Goal: Transaction & Acquisition: Purchase product/service

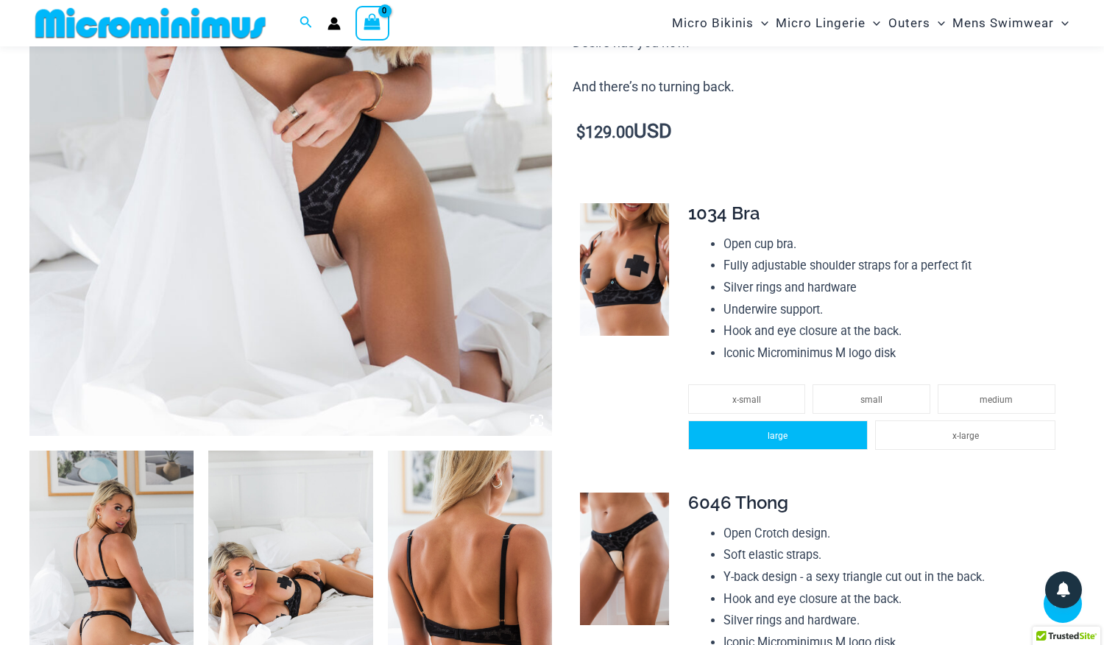
scroll to position [484, 0]
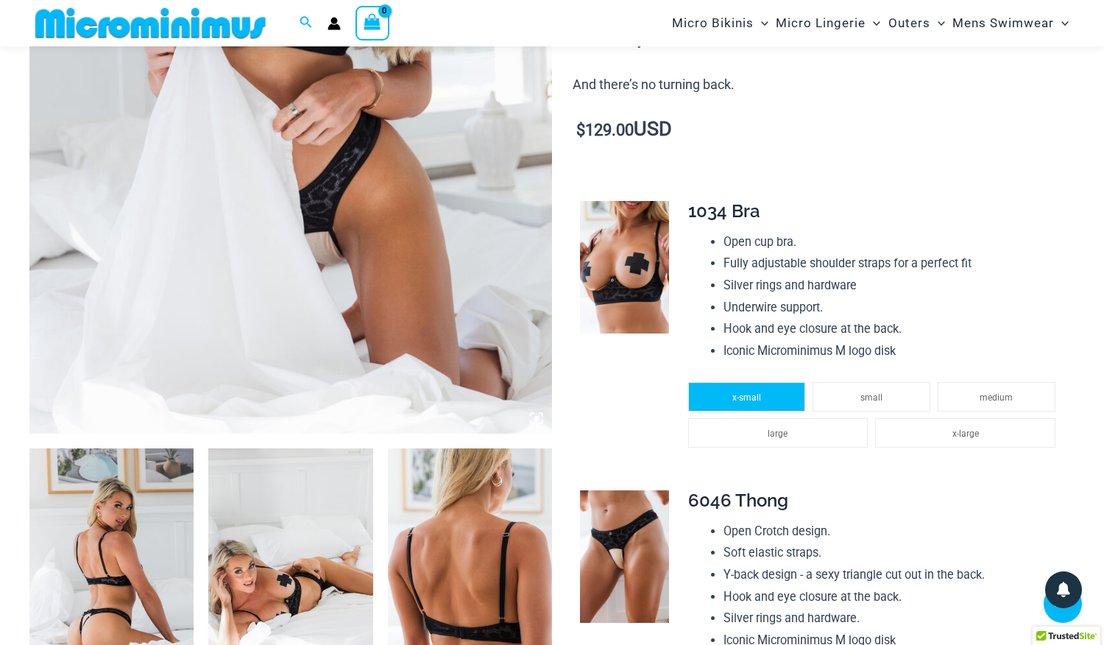
click at [736, 392] on span "x-small" at bounding box center [746, 397] width 29 height 10
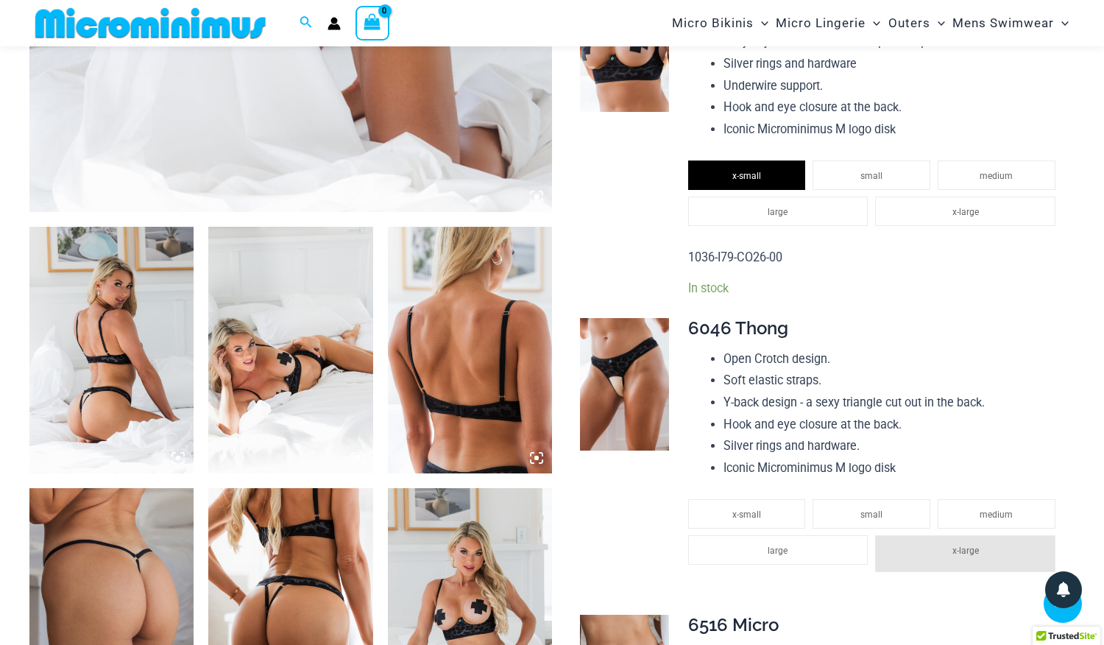
scroll to position [710, 0]
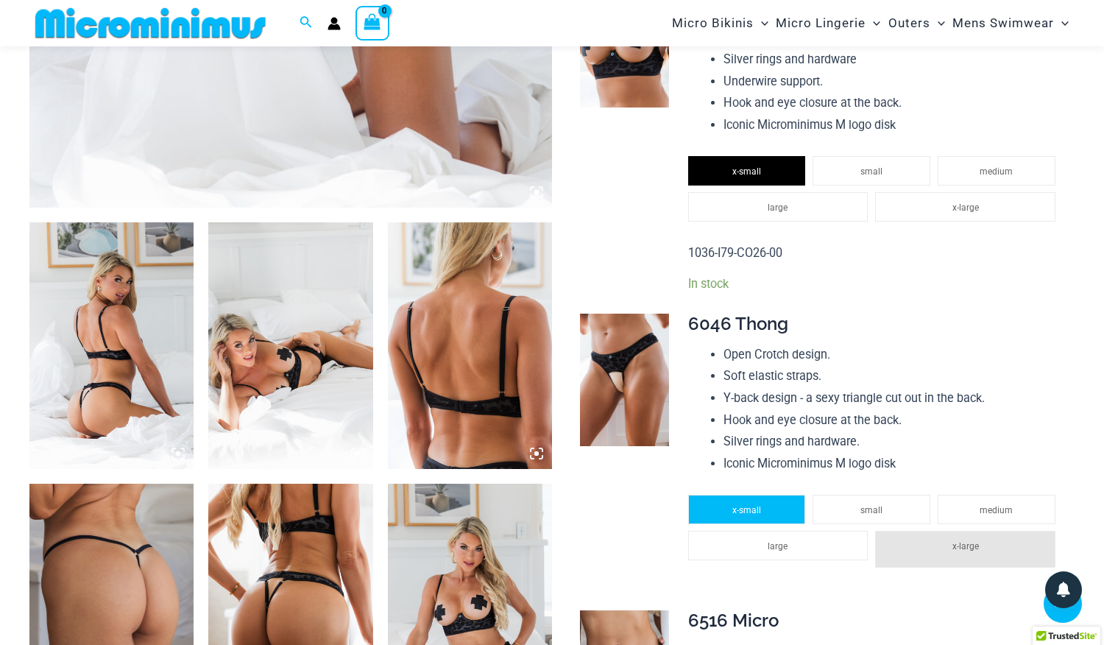
click at [738, 505] on span "x-small" at bounding box center [746, 510] width 29 height 10
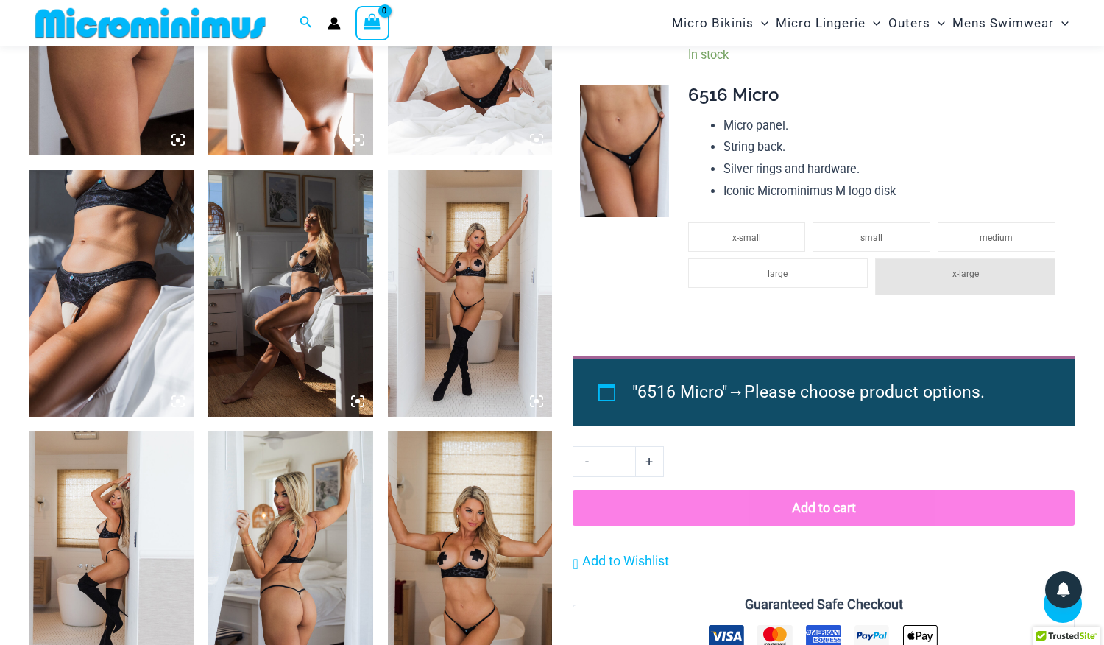
scroll to position [1286, 0]
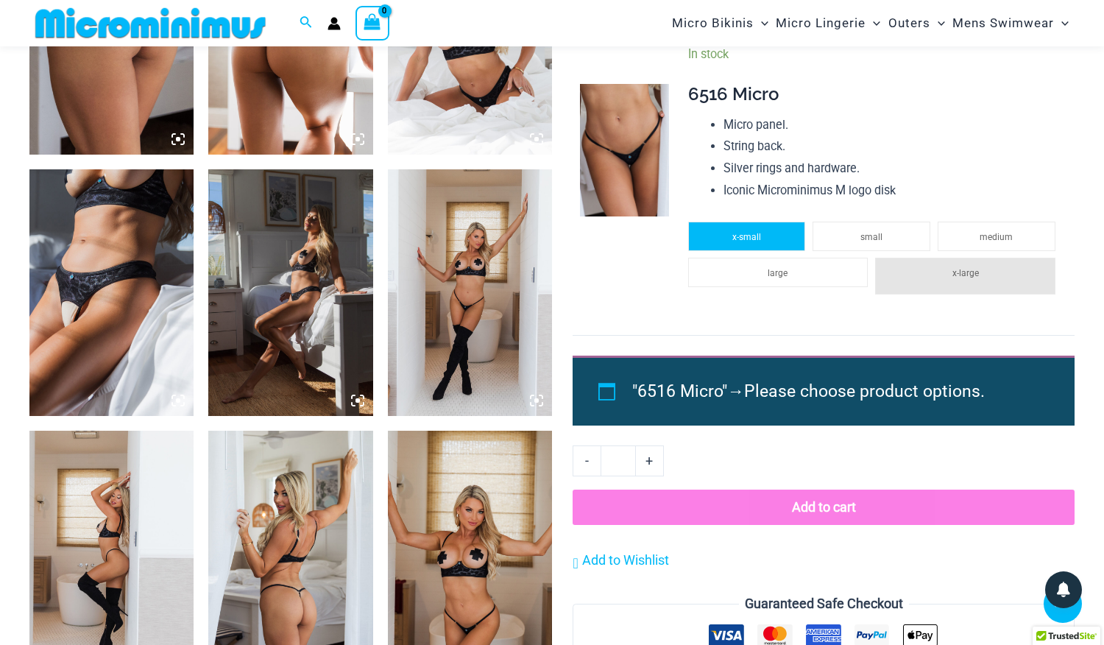
click at [733, 232] on span "x-small" at bounding box center [746, 237] width 29 height 10
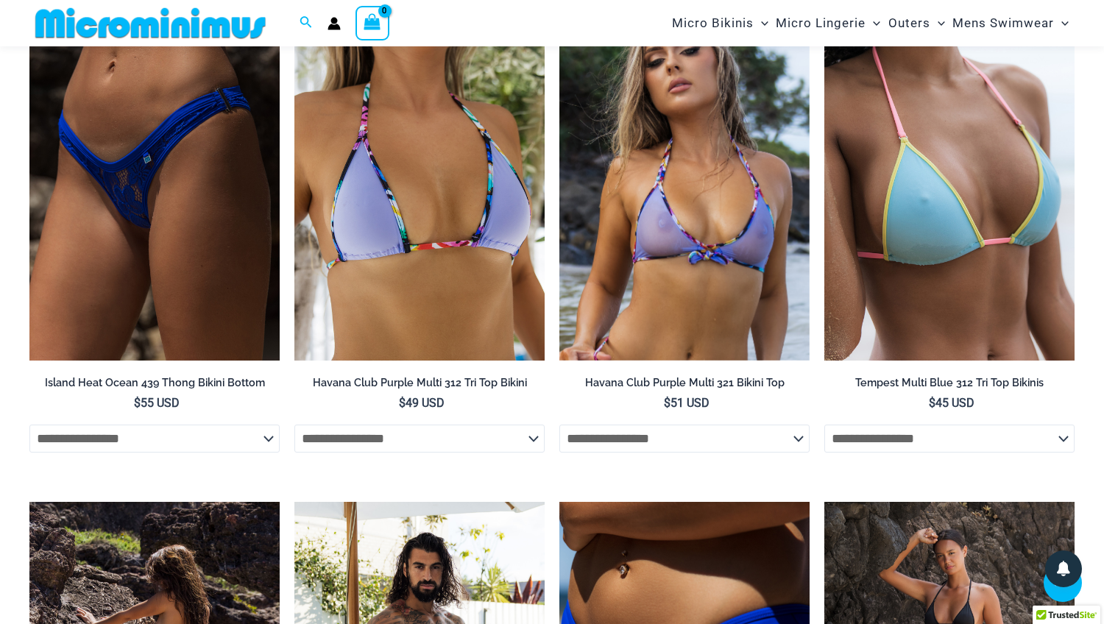
scroll to position [3622, 0]
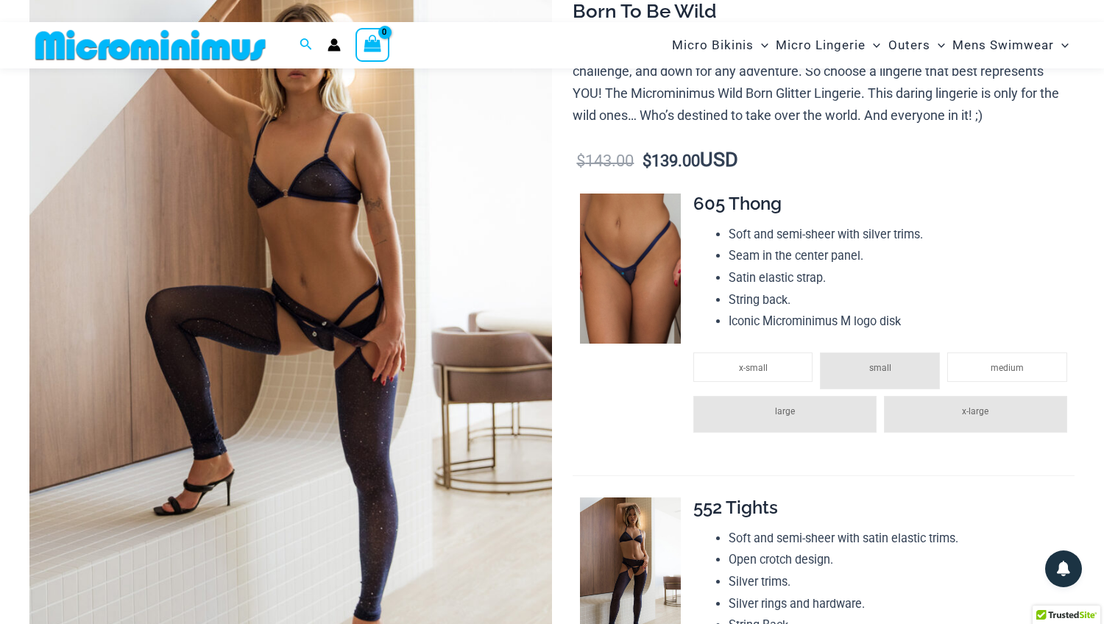
scroll to position [214, 0]
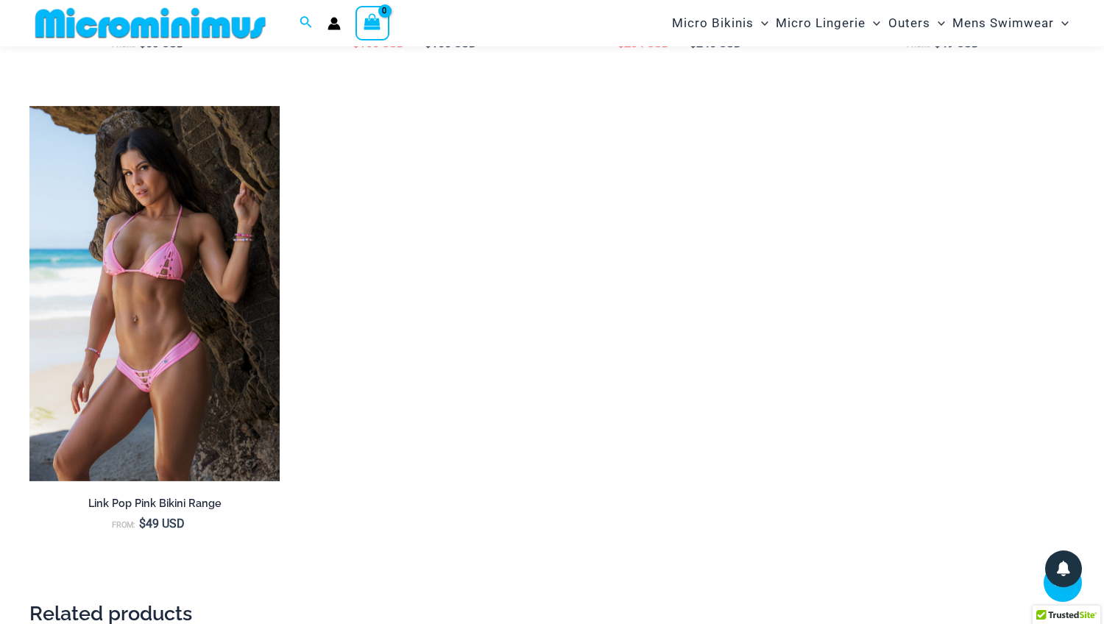
scroll to position [1568, 0]
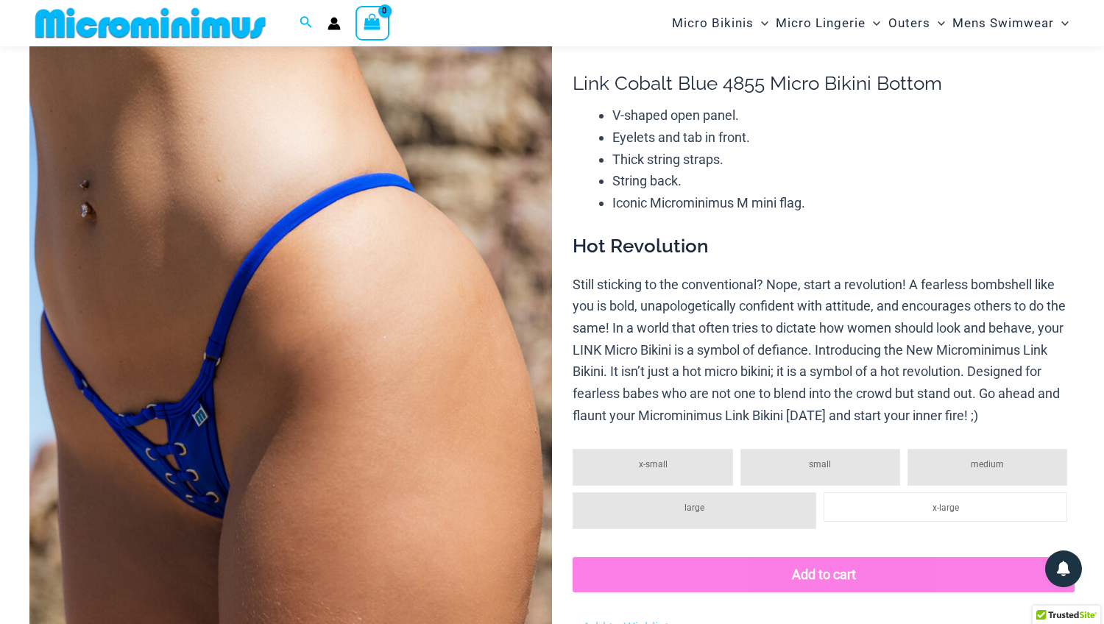
scroll to position [130, 0]
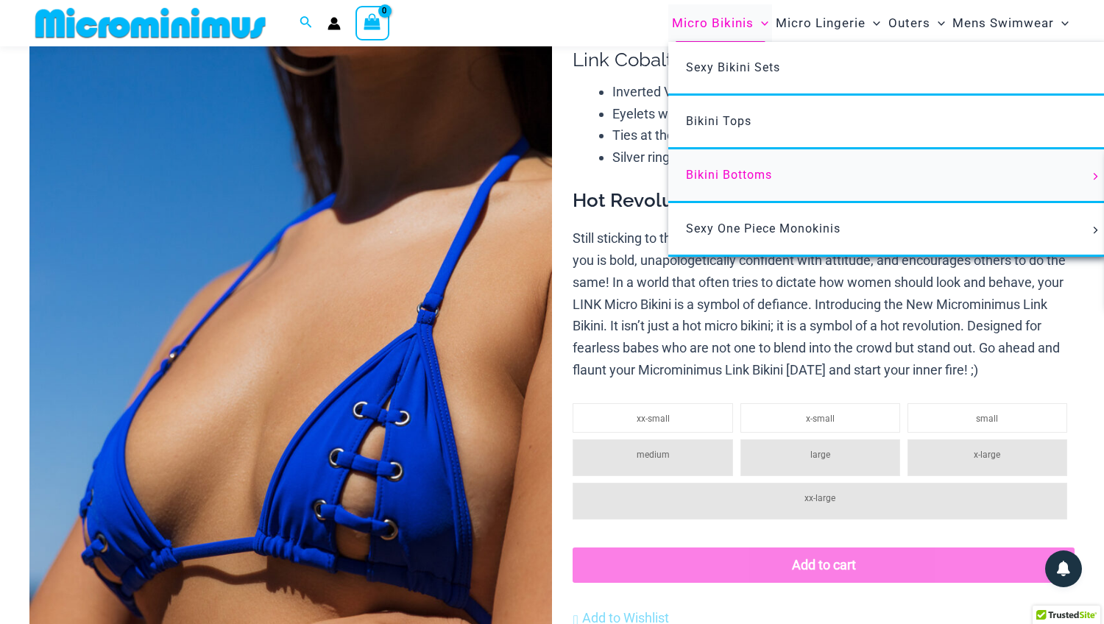
scroll to position [239, 0]
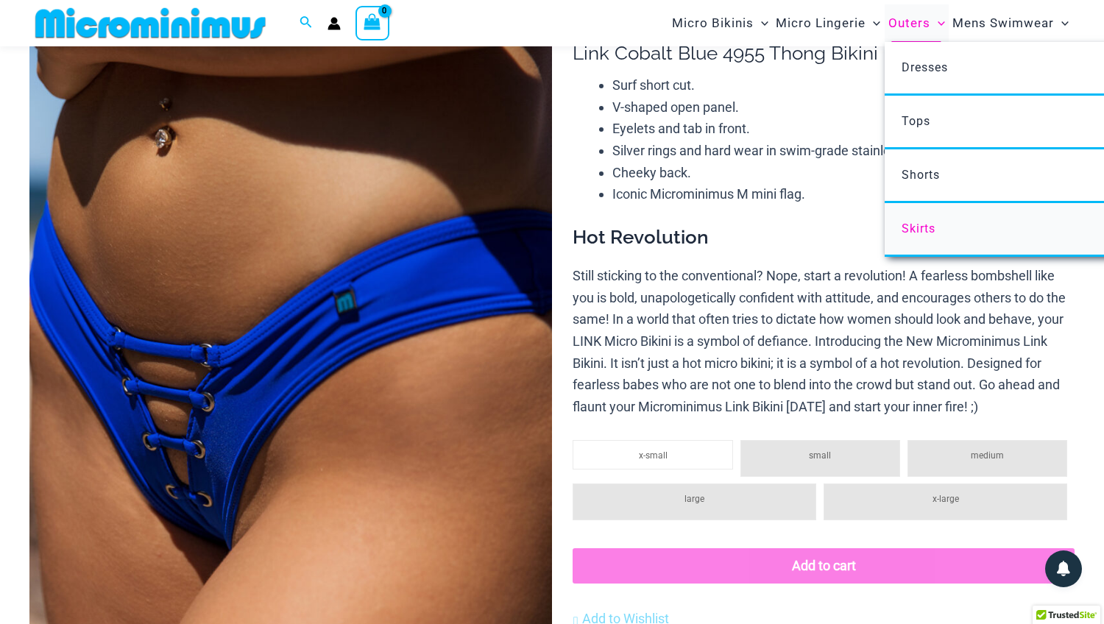
scroll to position [161, 0]
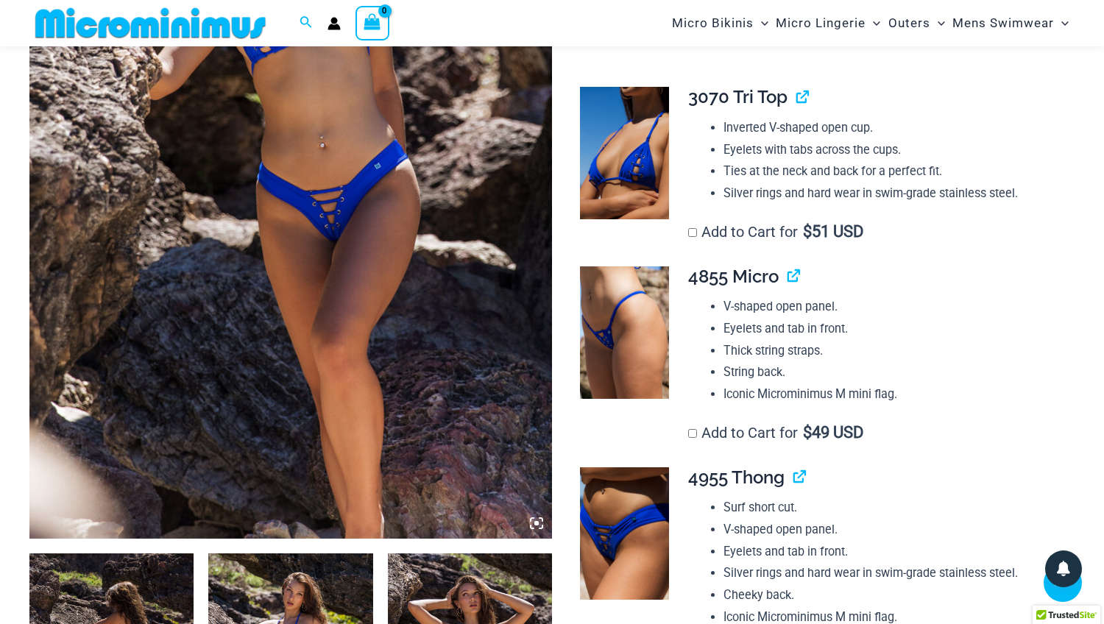
scroll to position [392, 0]
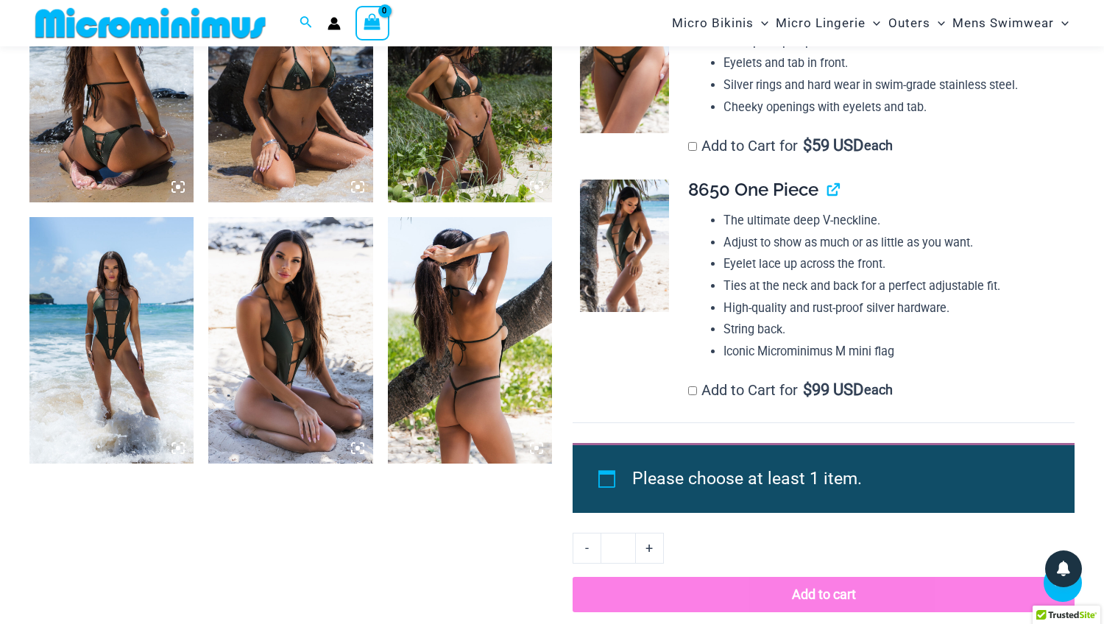
scroll to position [986, 0]
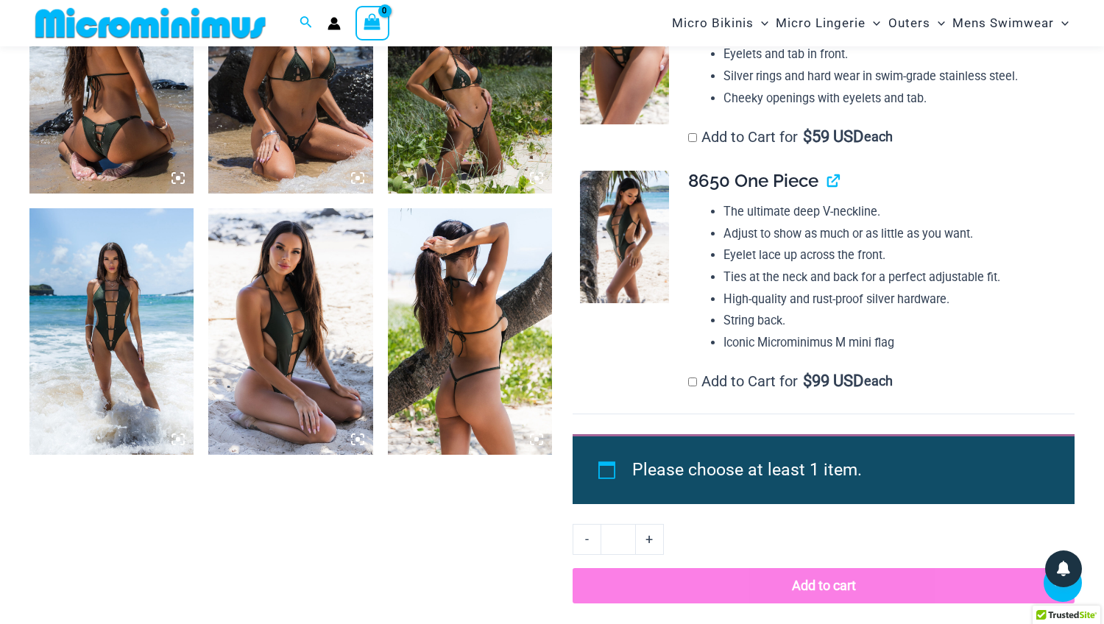
click at [121, 317] on img at bounding box center [111, 331] width 164 height 247
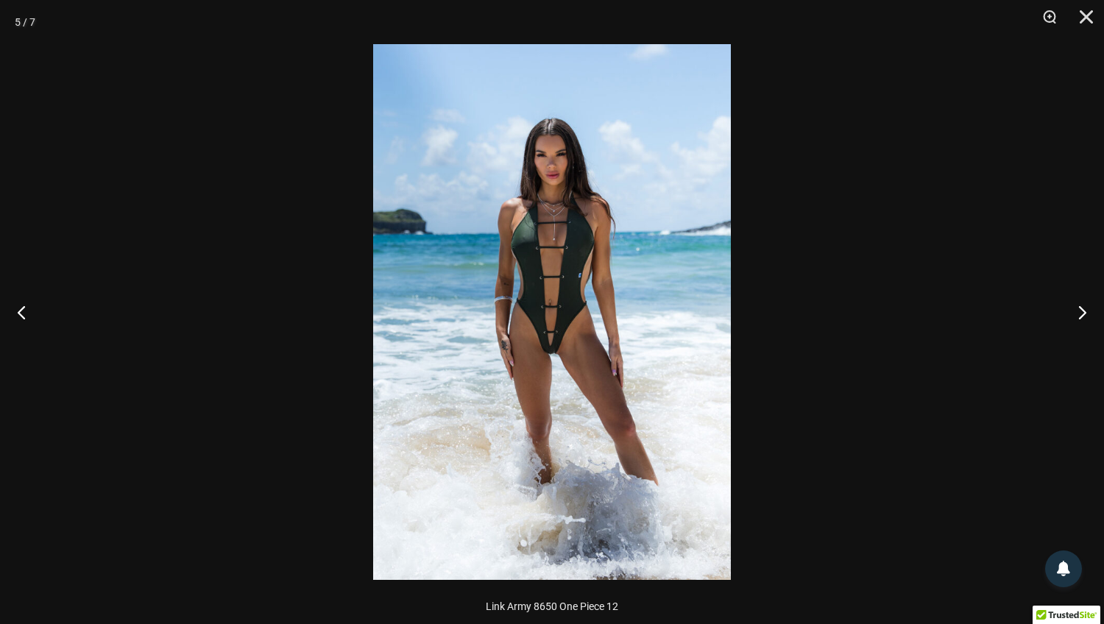
click at [561, 335] on img at bounding box center [552, 312] width 358 height 536
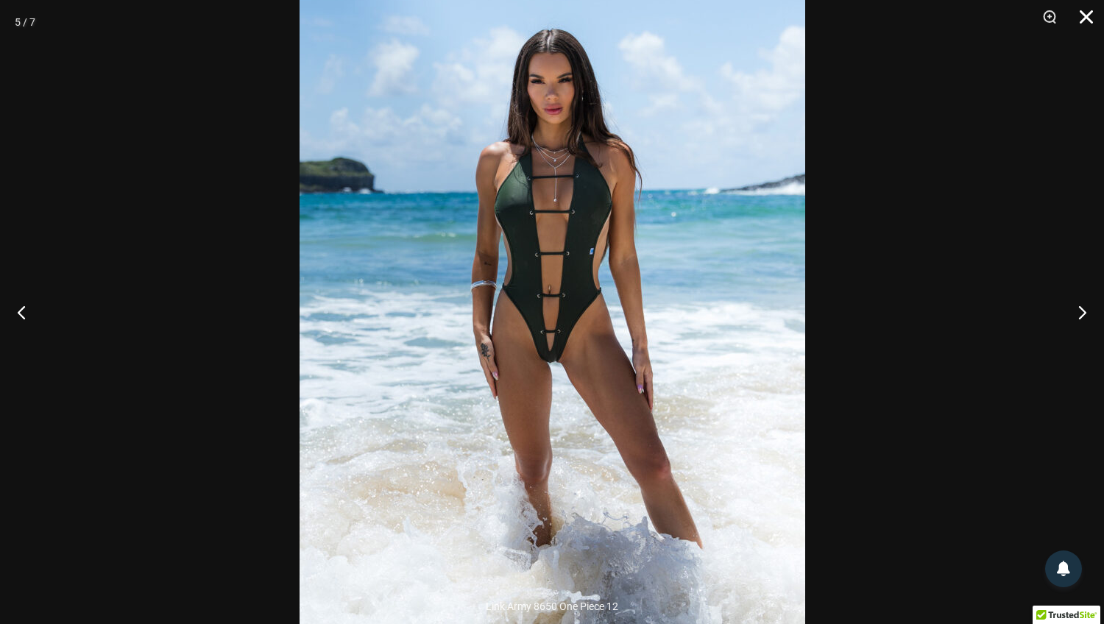
click at [1086, 16] on button "Close" at bounding box center [1081, 22] width 37 height 44
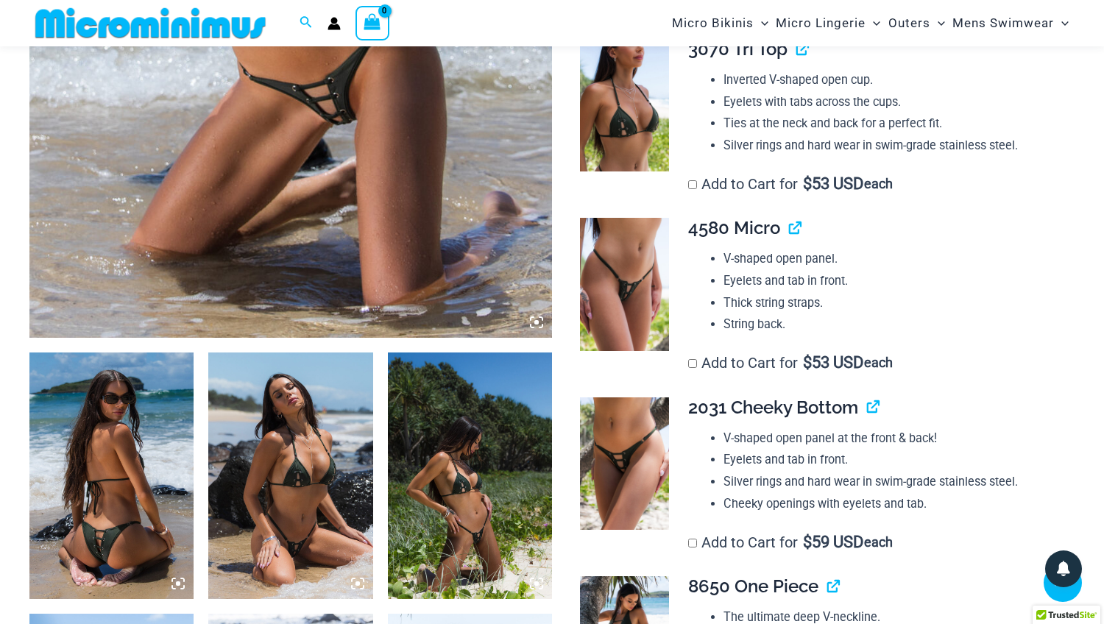
scroll to position [586, 0]
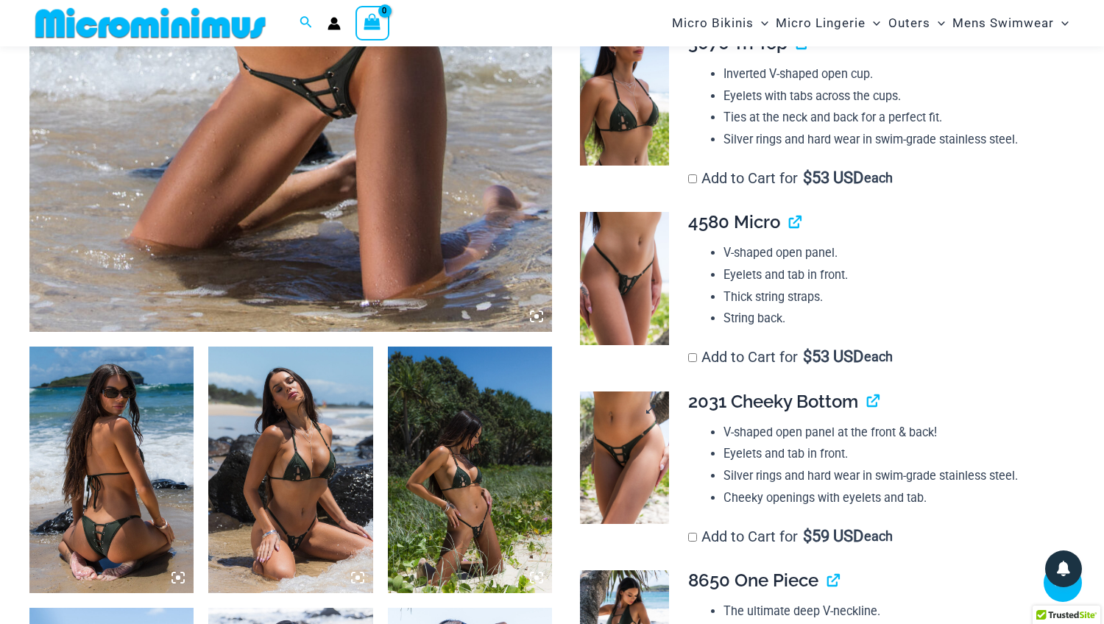
click at [629, 424] on img at bounding box center [624, 458] width 88 height 132
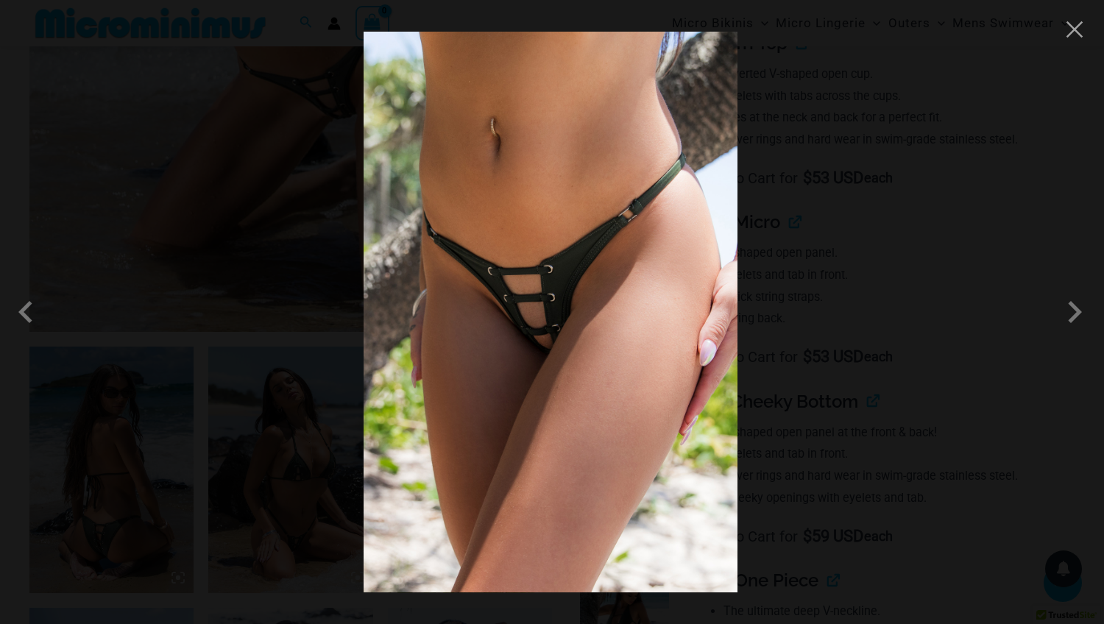
click at [618, 384] on img at bounding box center [551, 312] width 374 height 561
click at [1072, 320] on span at bounding box center [1075, 312] width 44 height 44
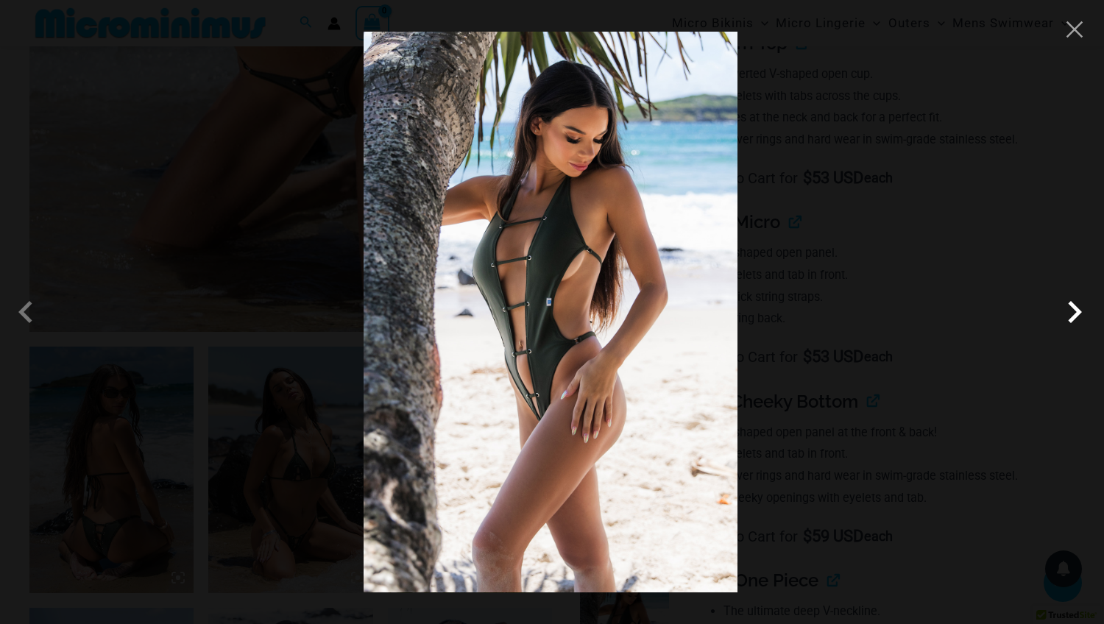
click at [1072, 310] on span at bounding box center [1075, 312] width 44 height 44
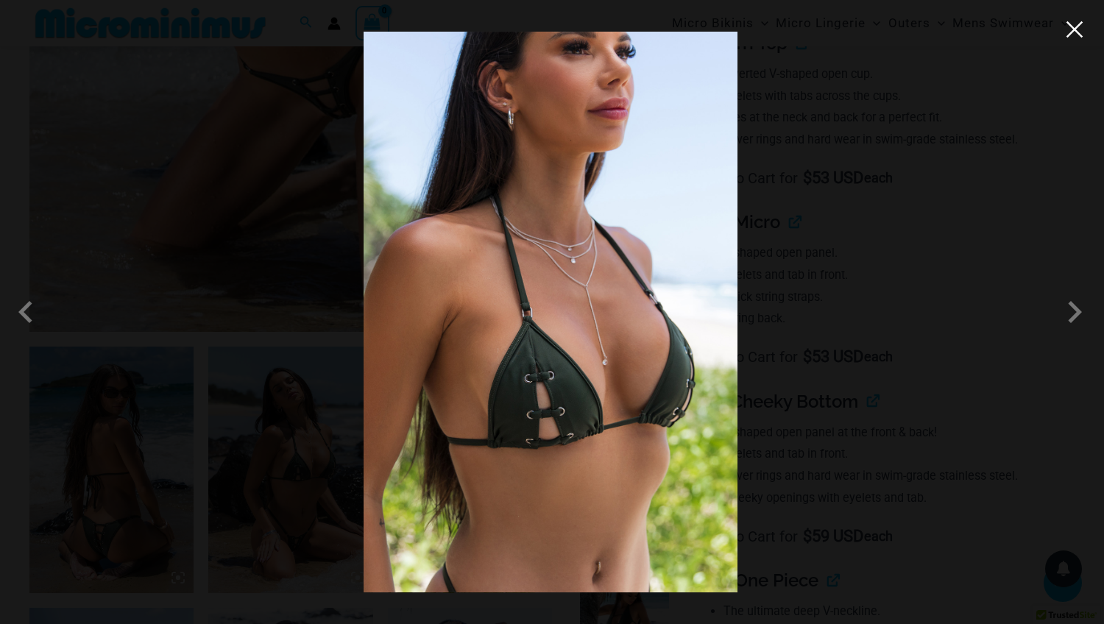
click at [1072, 30] on button "Close" at bounding box center [1075, 29] width 22 height 22
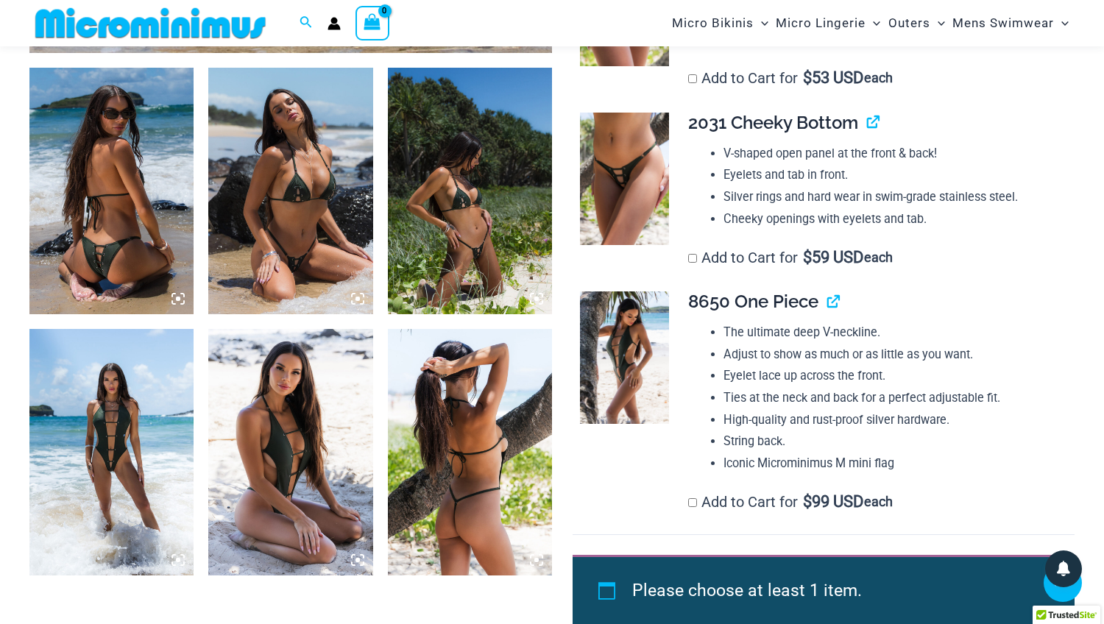
scroll to position [866, 0]
click at [286, 414] on img at bounding box center [290, 451] width 164 height 247
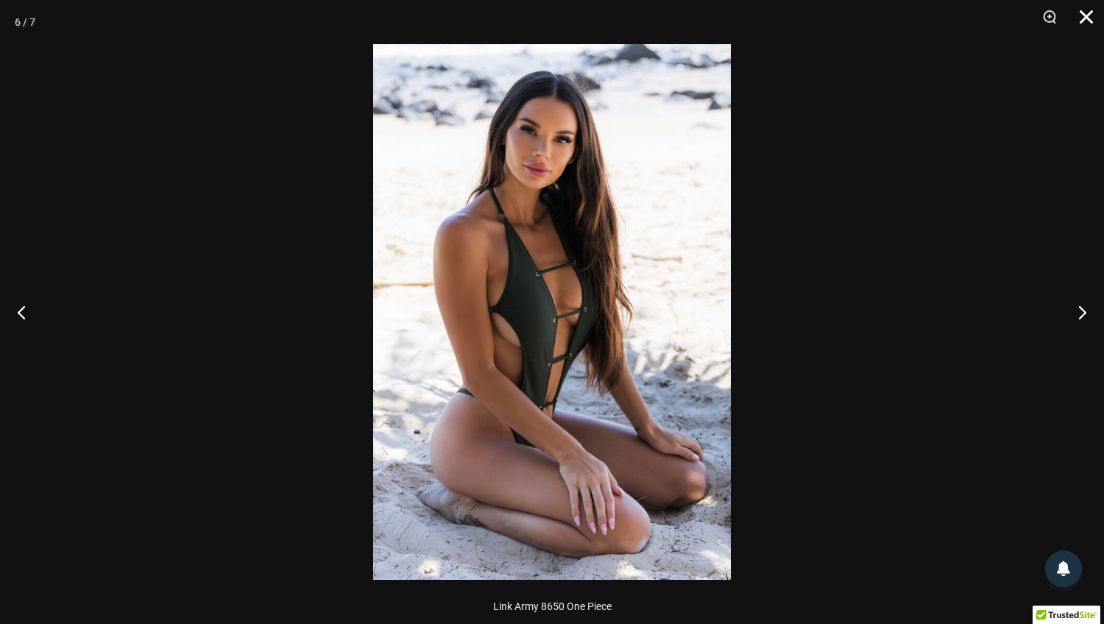
click at [1086, 21] on button "Close" at bounding box center [1081, 22] width 37 height 44
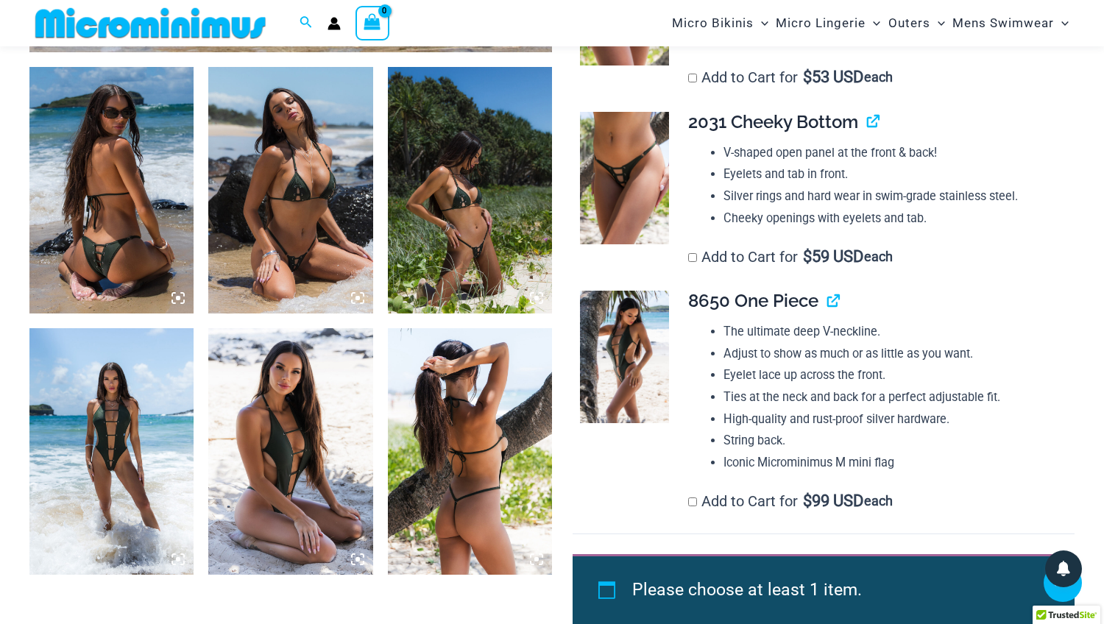
click at [139, 423] on img at bounding box center [111, 451] width 164 height 247
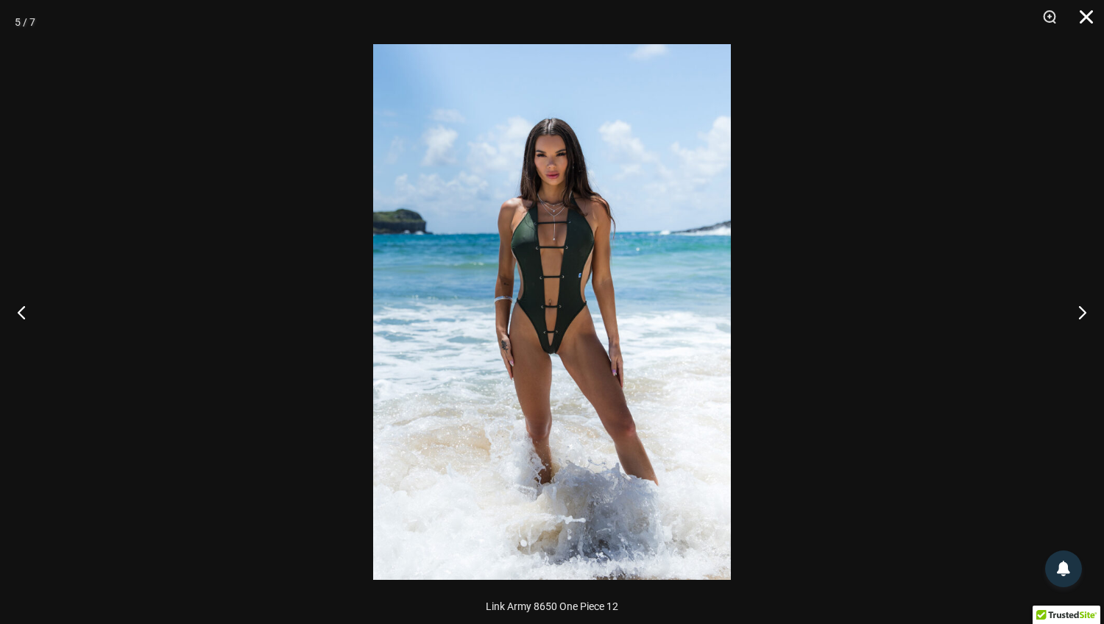
click at [1089, 15] on button "Close" at bounding box center [1081, 22] width 37 height 44
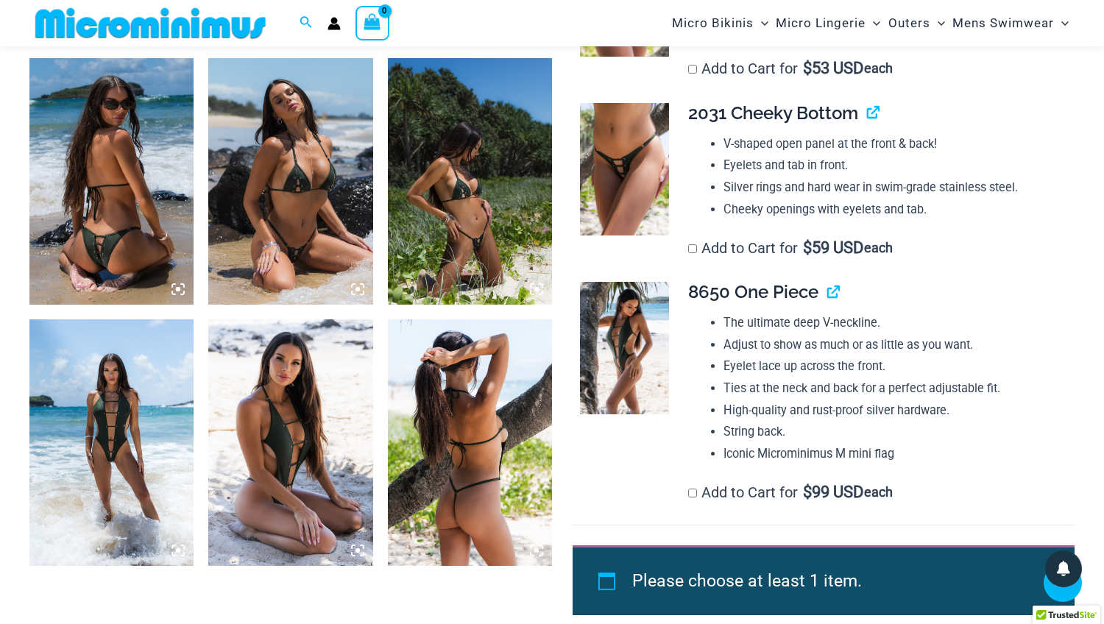
scroll to position [875, 0]
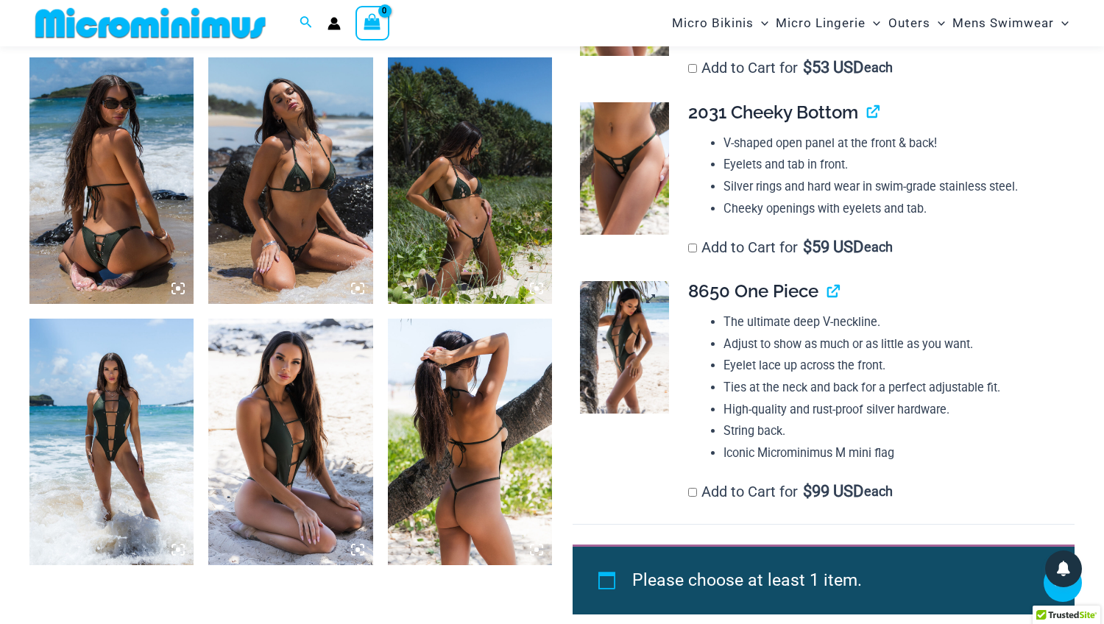
click at [626, 319] on img at bounding box center [624, 347] width 88 height 132
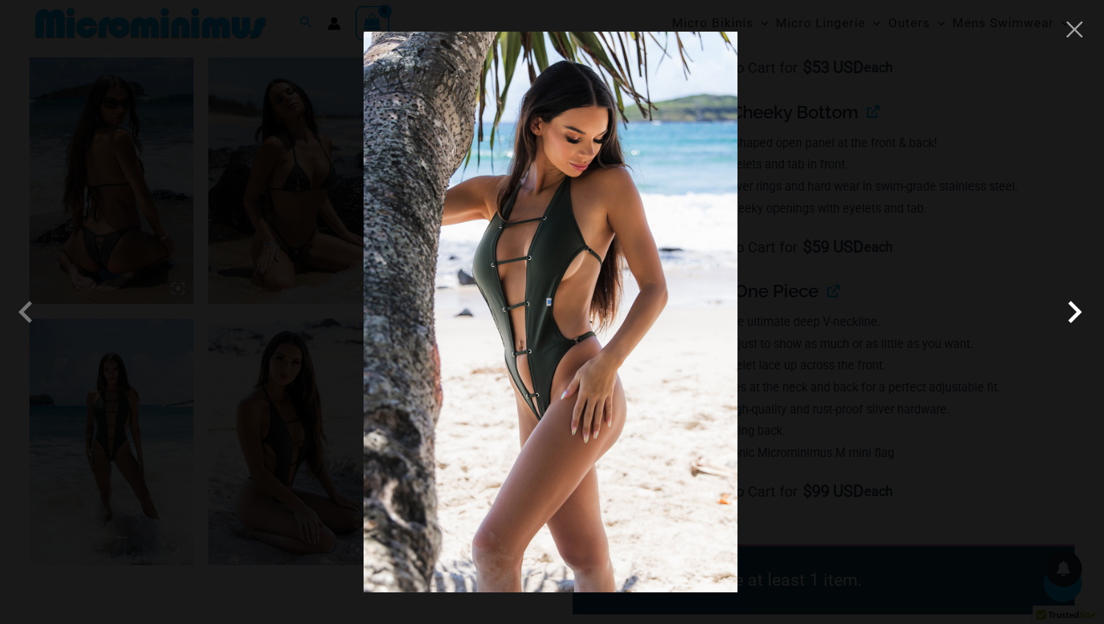
click at [1081, 319] on span at bounding box center [1075, 312] width 44 height 44
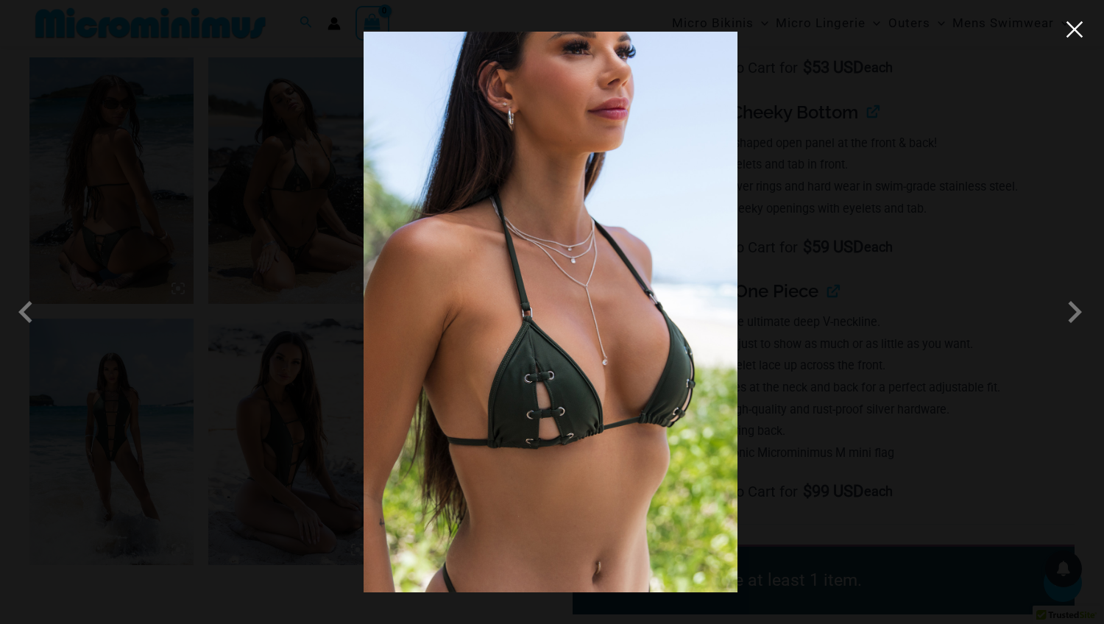
click at [1075, 27] on button "Close" at bounding box center [1075, 29] width 22 height 22
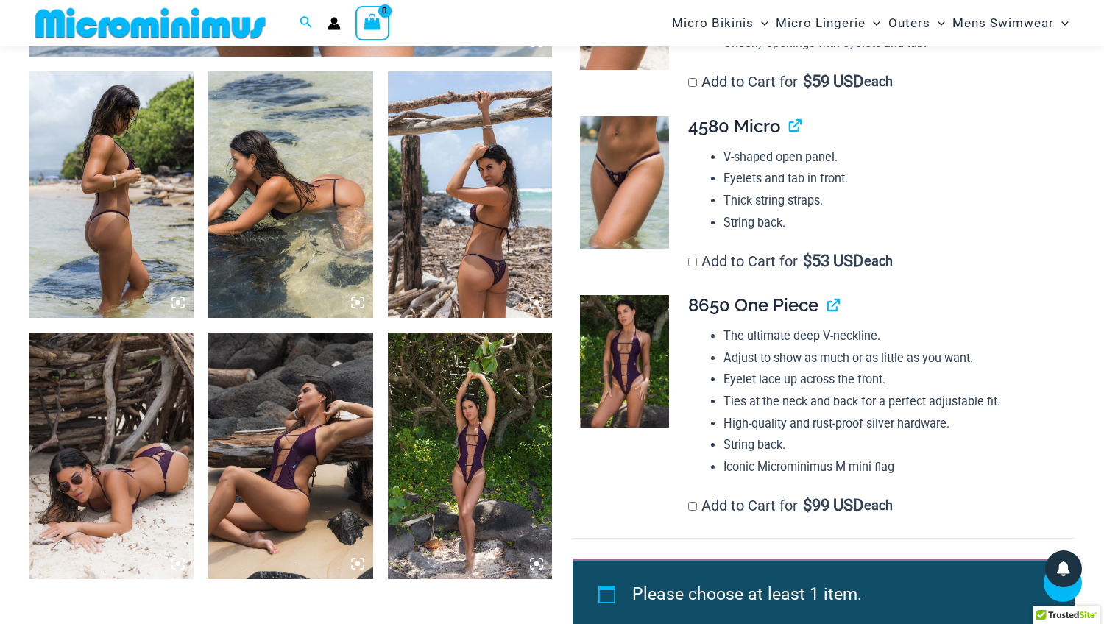
scroll to position [862, 0]
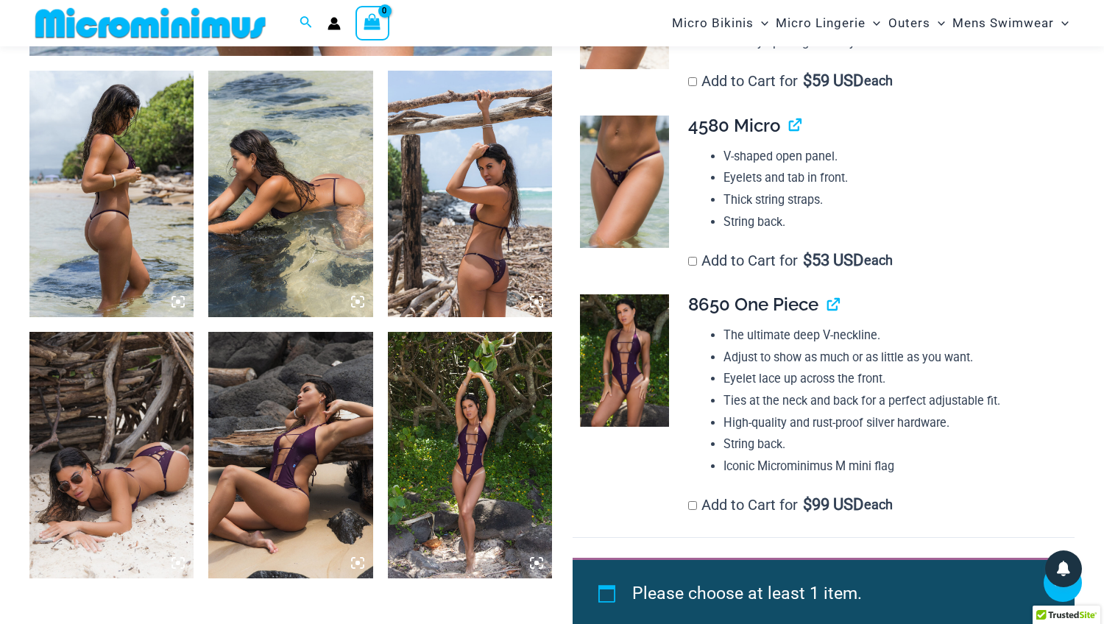
click at [484, 422] on img at bounding box center [470, 455] width 164 height 247
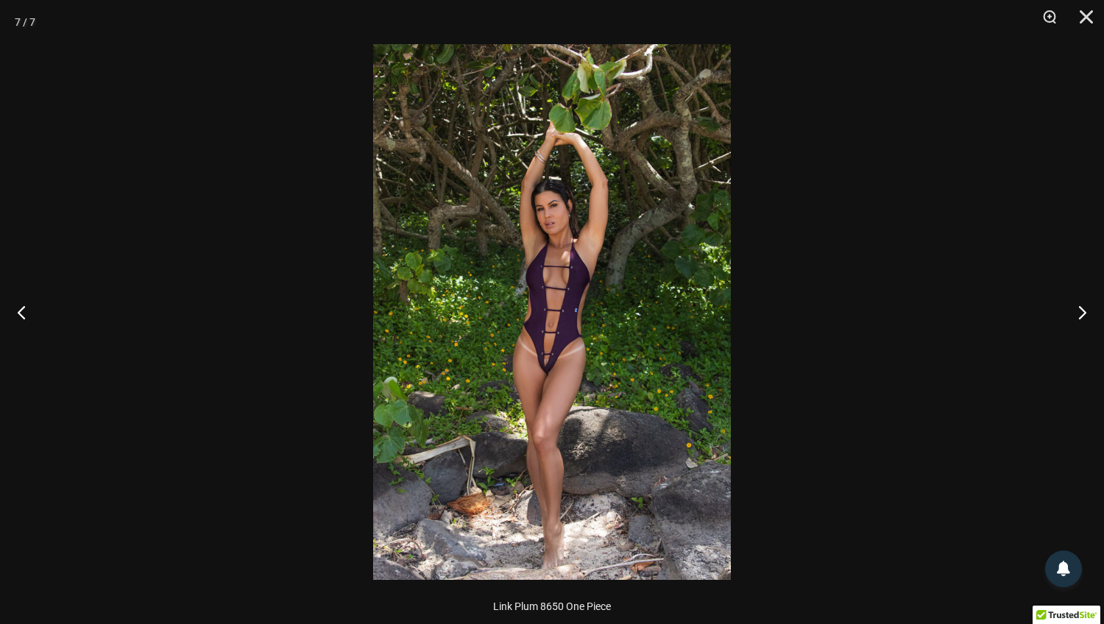
click at [565, 362] on img at bounding box center [552, 312] width 358 height 536
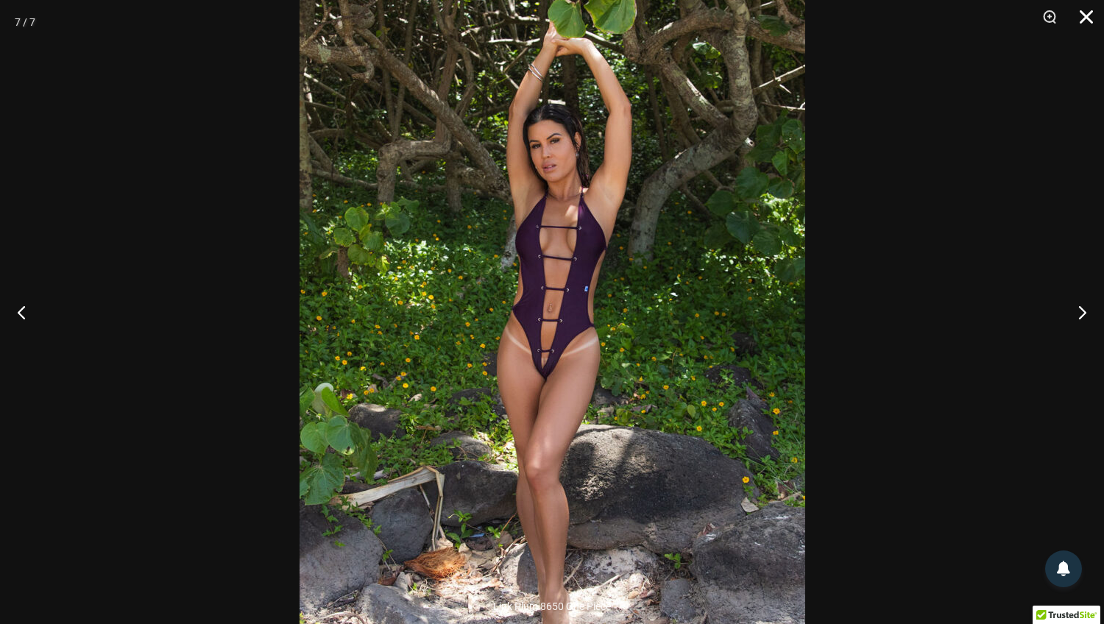
click at [1089, 10] on button "Close" at bounding box center [1081, 22] width 37 height 44
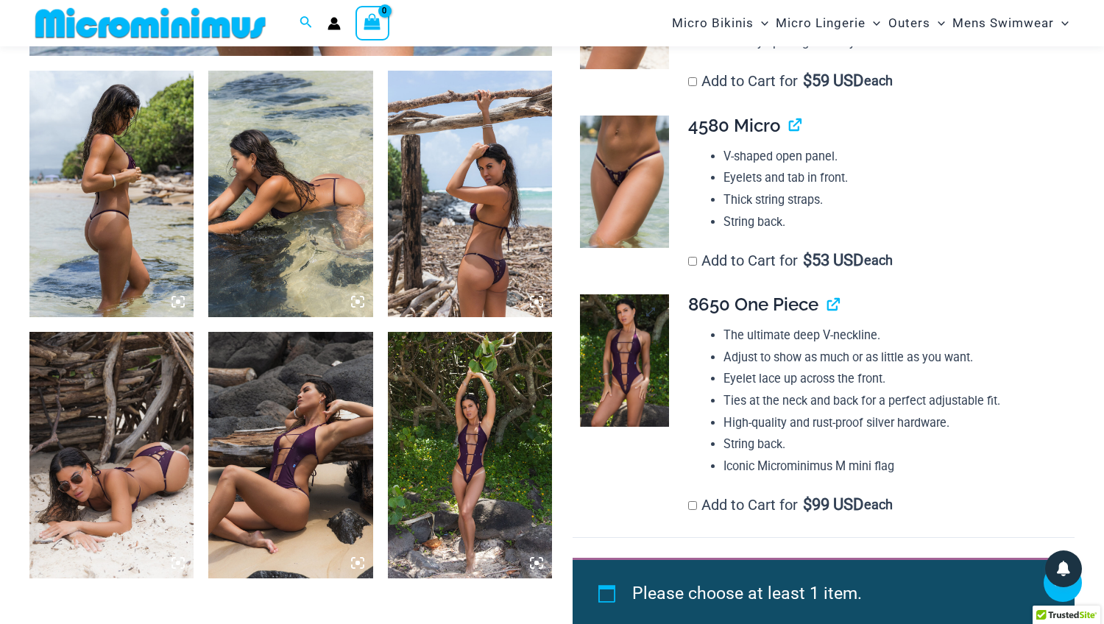
click at [632, 339] on img at bounding box center [624, 360] width 88 height 132
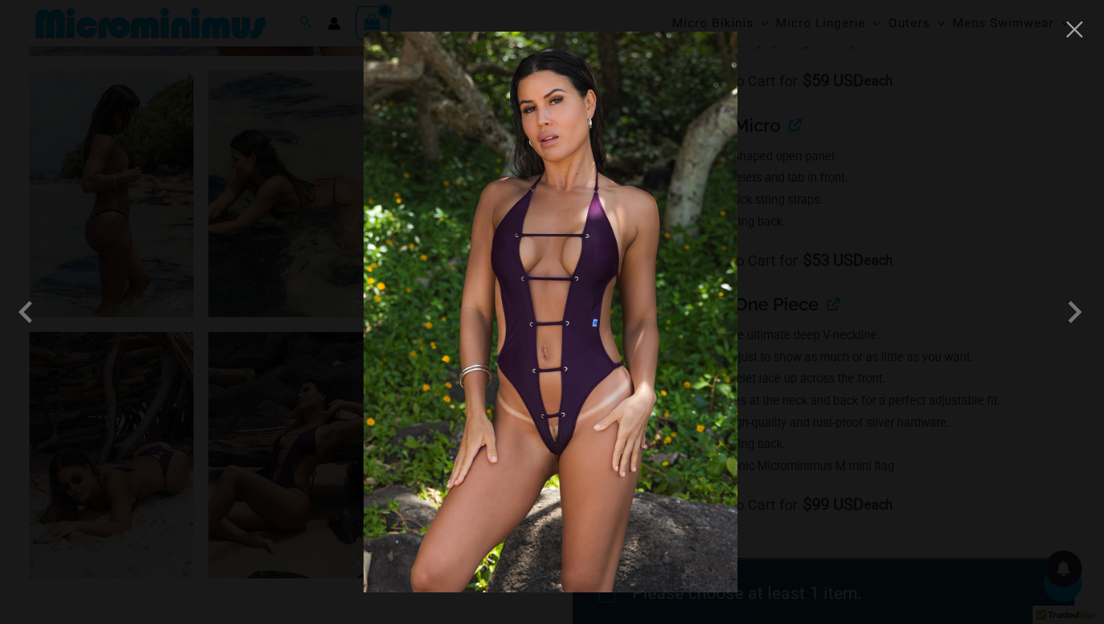
click at [565, 389] on img at bounding box center [551, 312] width 374 height 561
click at [1071, 29] on button "Close" at bounding box center [1075, 29] width 22 height 22
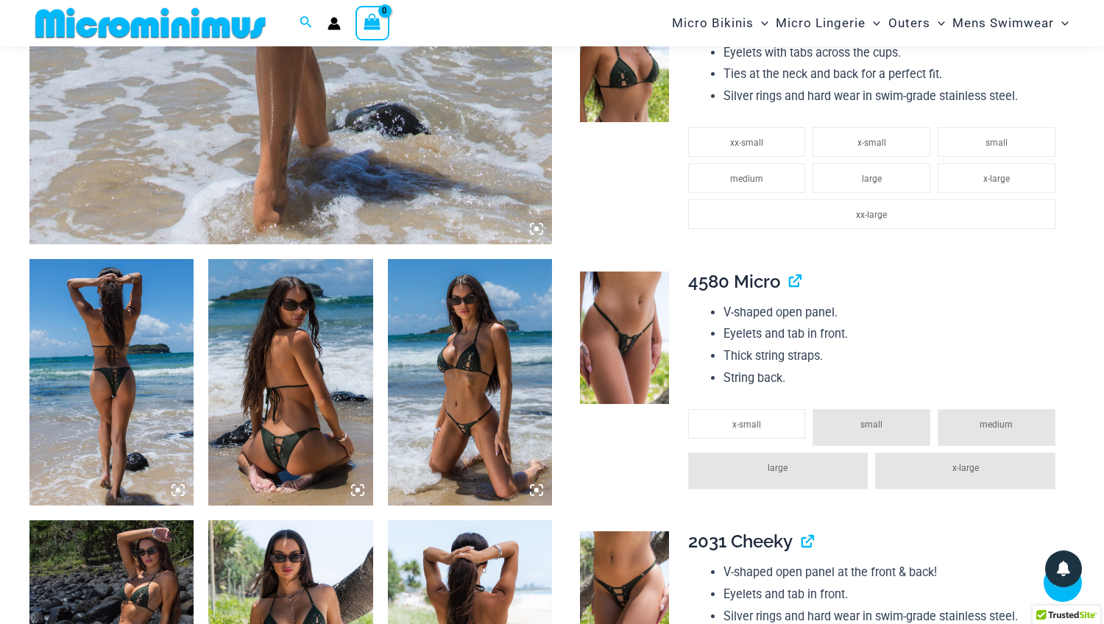
scroll to position [676, 0]
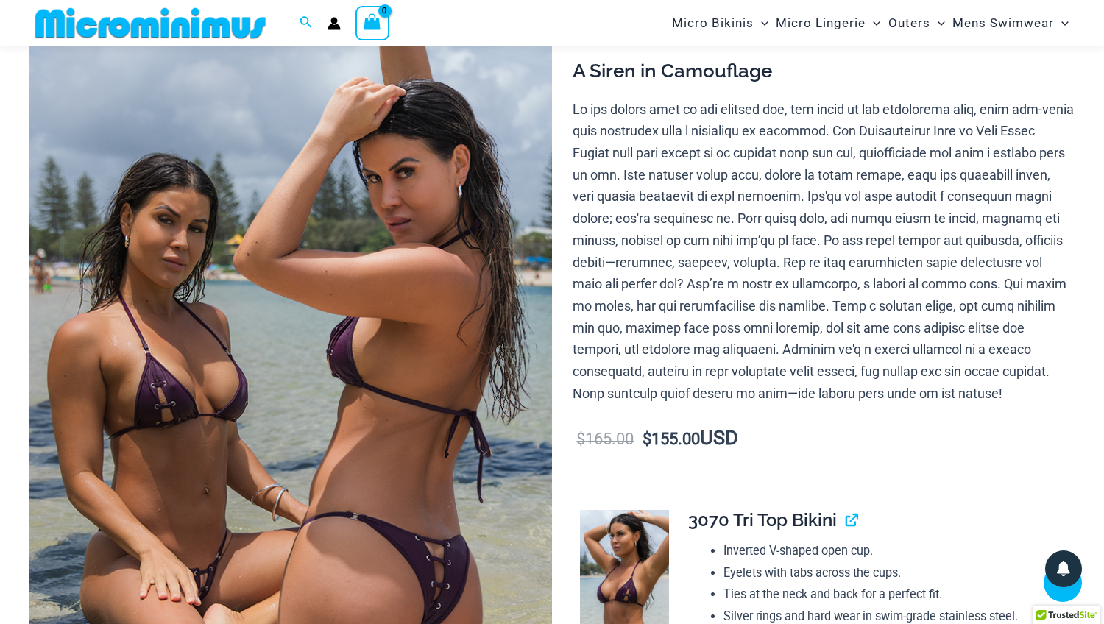
scroll to position [227, 0]
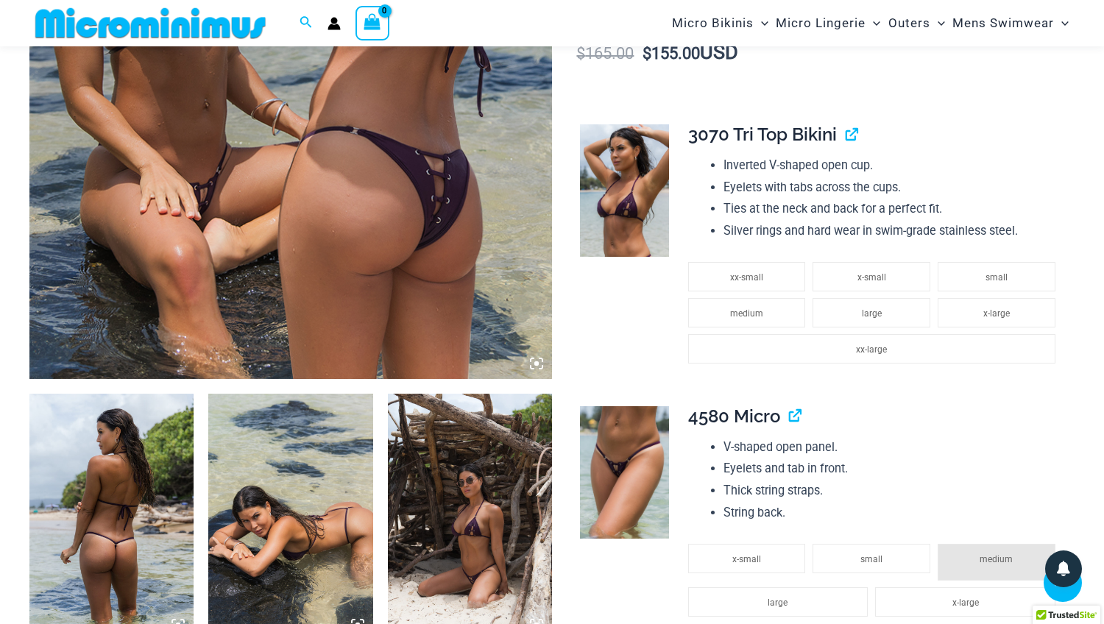
click at [561, 4] on div "Micro Bikinis Menu Toggle Sexy Bikini Sets Bikini Tops Bikini Bottoms Menu Togg…" at bounding box center [805, 23] width 540 height 46
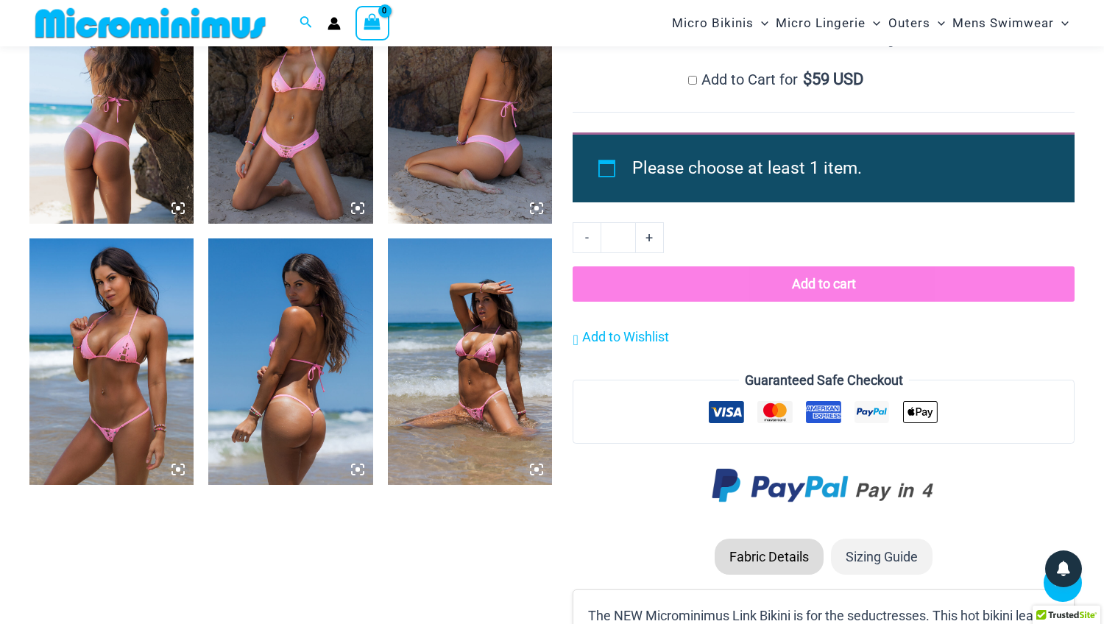
scroll to position [956, 0]
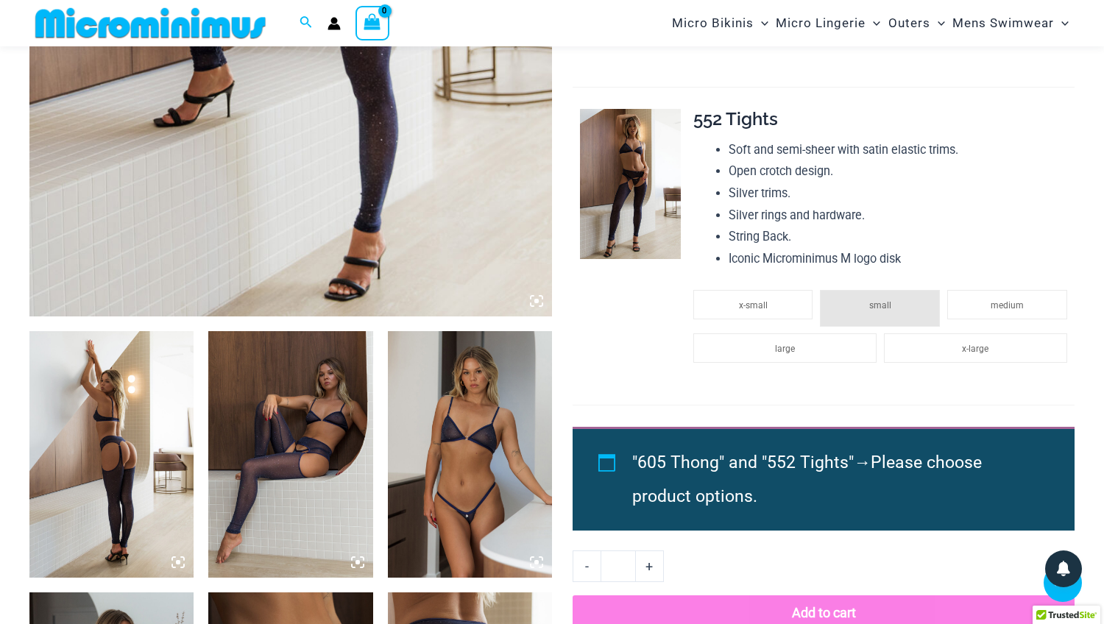
scroll to position [609, 0]
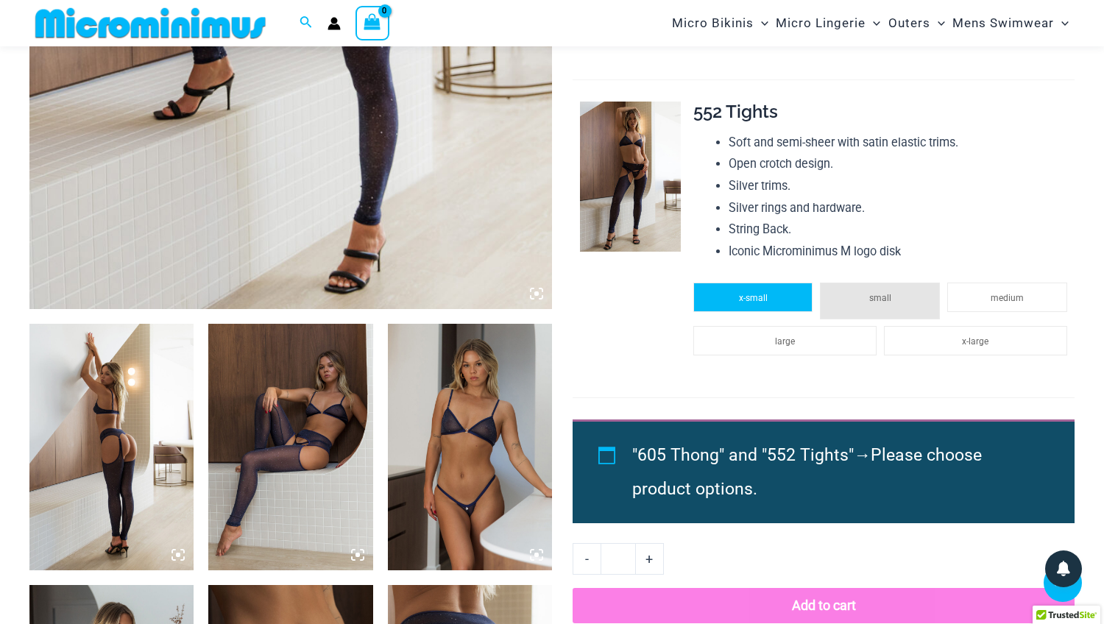
click at [733, 300] on li "x-small" at bounding box center [753, 297] width 120 height 29
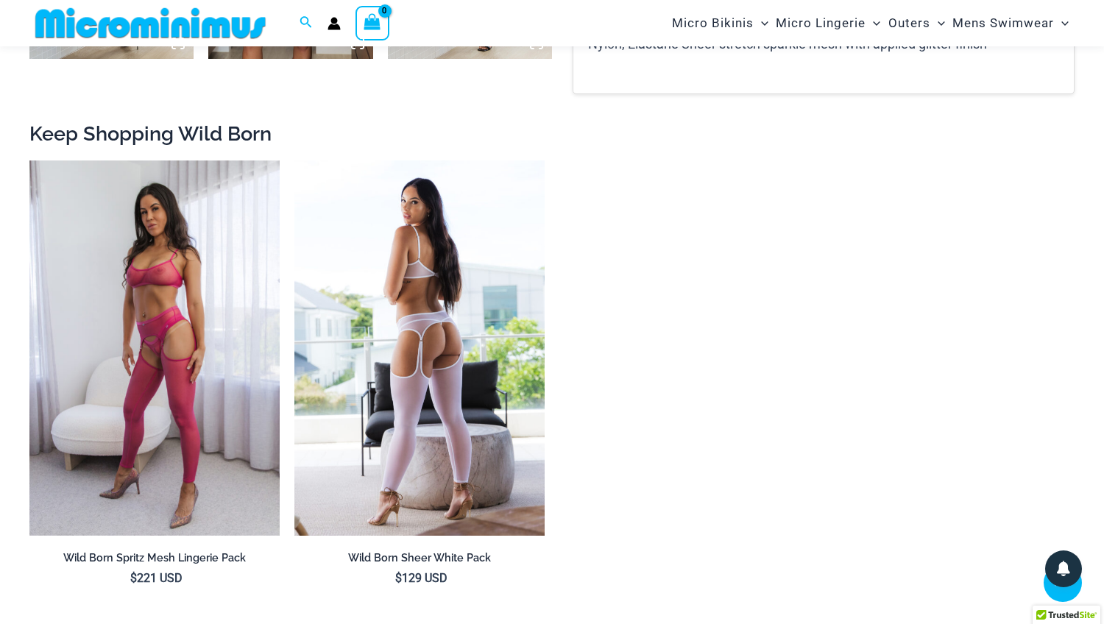
scroll to position [1995, 0]
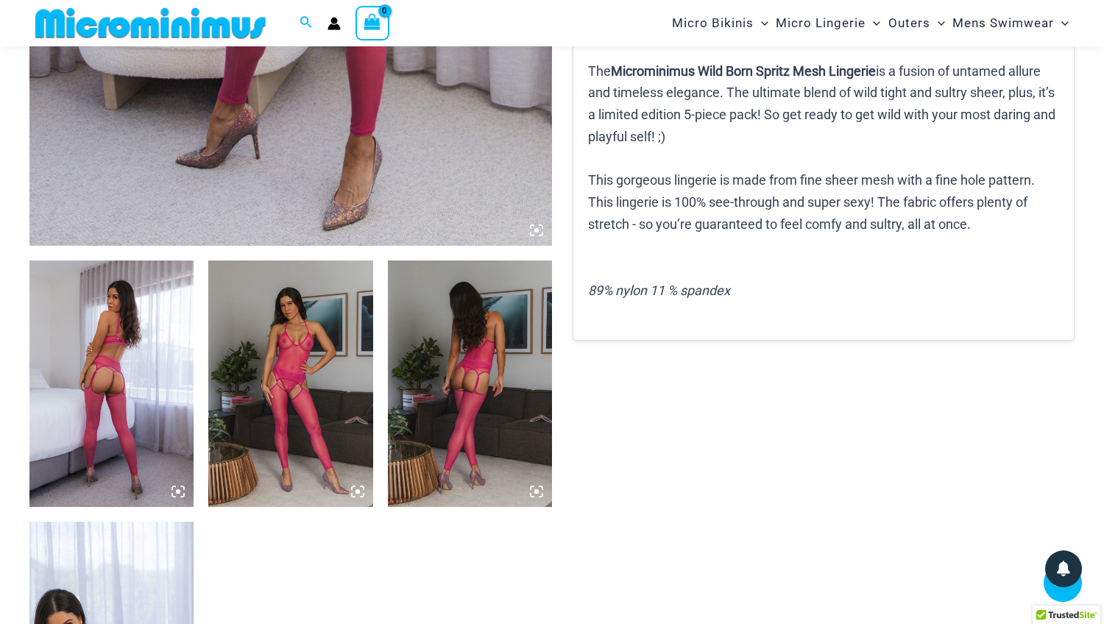
scroll to position [677, 0]
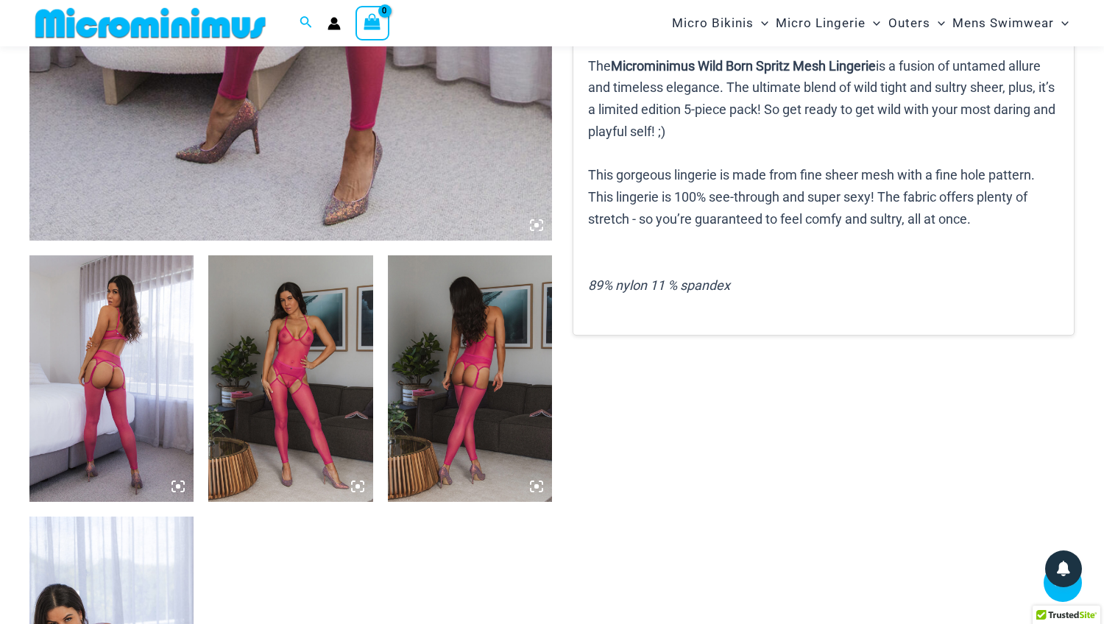
click at [296, 366] on img at bounding box center [290, 378] width 164 height 247
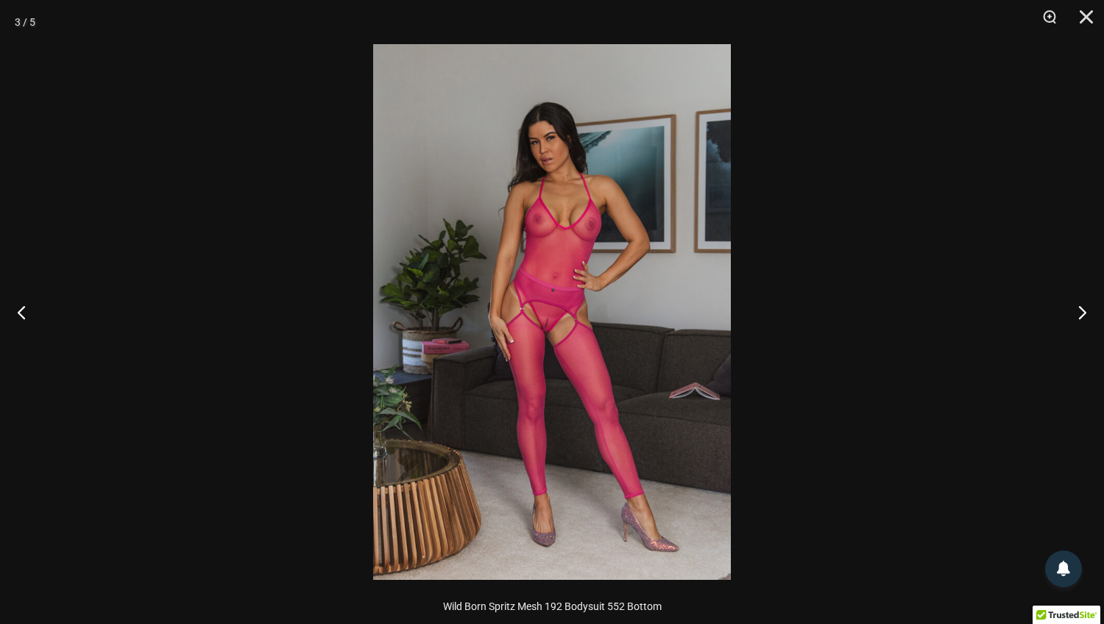
click at [554, 310] on img at bounding box center [552, 312] width 358 height 536
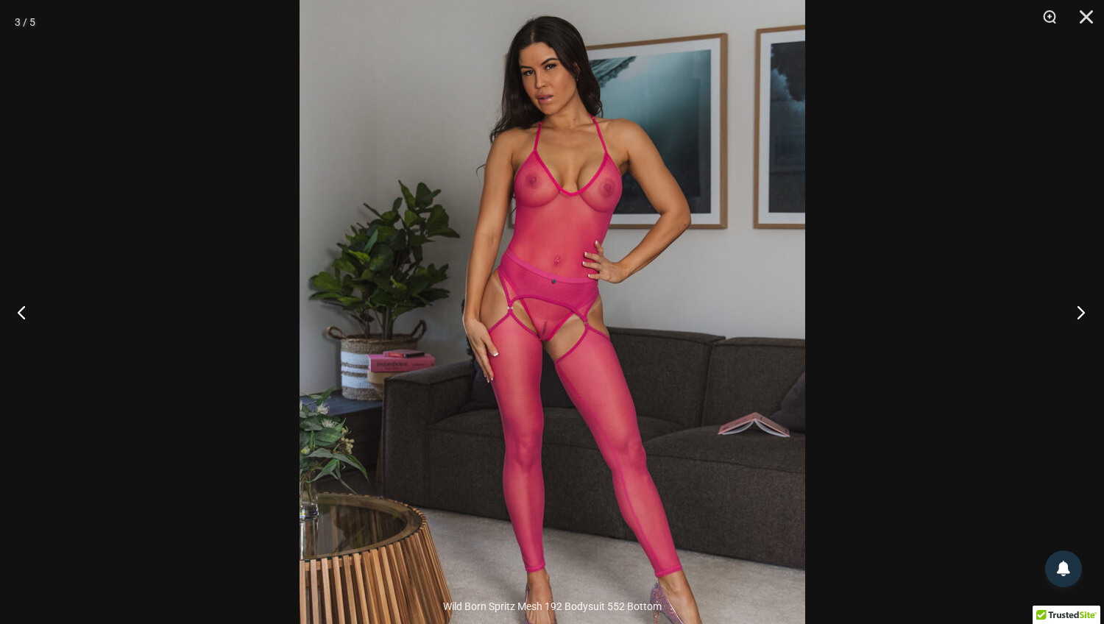
click at [1079, 313] on button "Next" at bounding box center [1076, 312] width 55 height 74
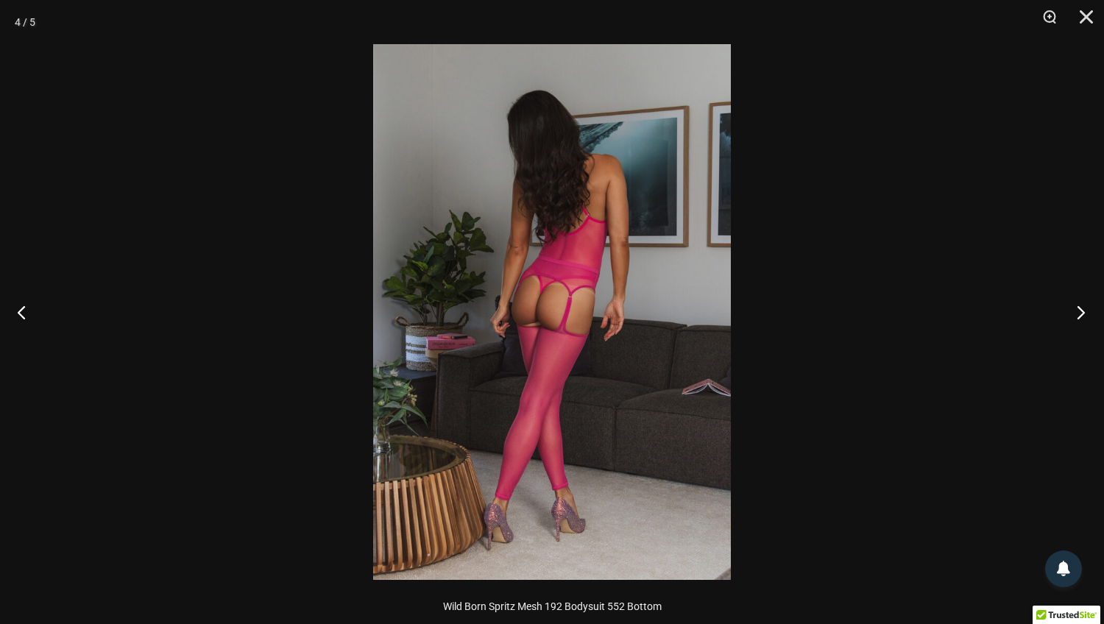
click at [1079, 313] on button "Next" at bounding box center [1076, 312] width 55 height 74
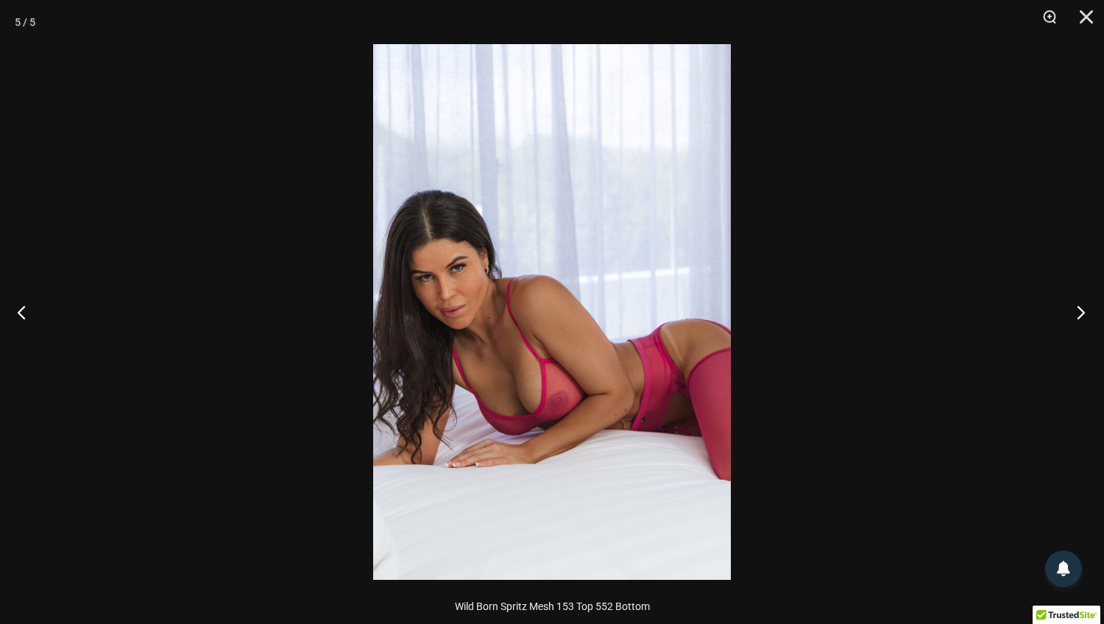
click at [1079, 313] on button "Next" at bounding box center [1076, 312] width 55 height 74
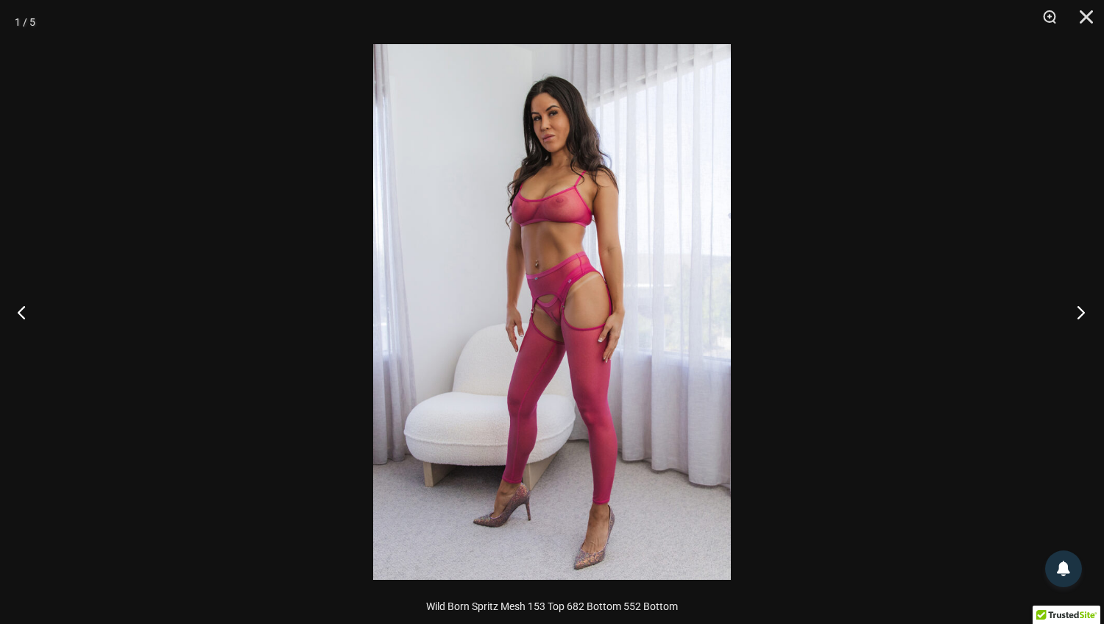
click at [1079, 314] on button "Next" at bounding box center [1076, 312] width 55 height 74
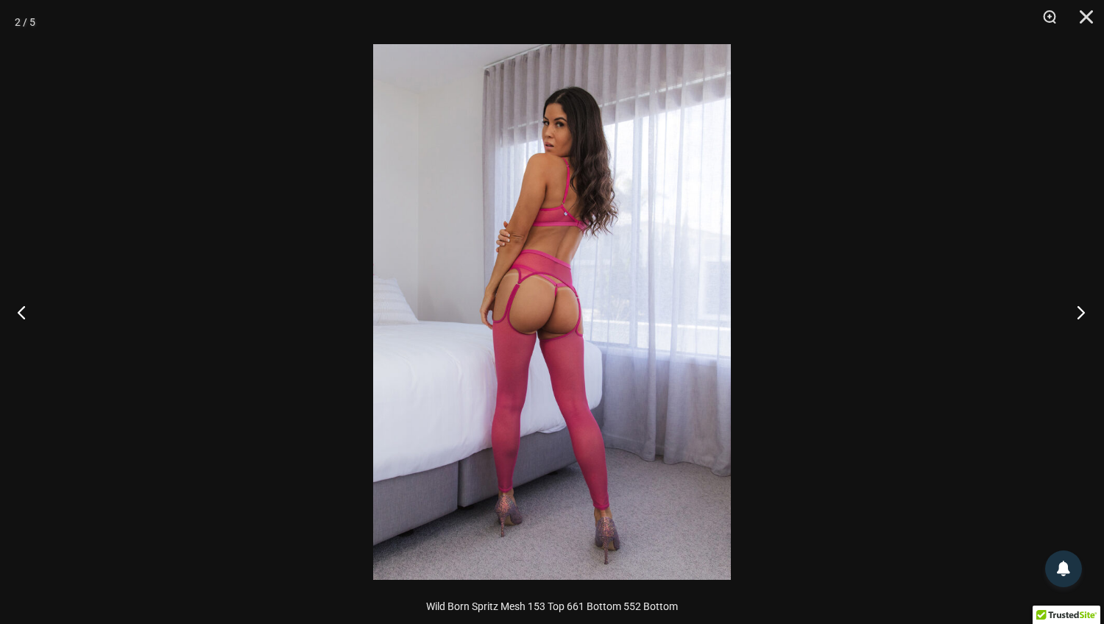
click at [1079, 314] on button "Next" at bounding box center [1076, 312] width 55 height 74
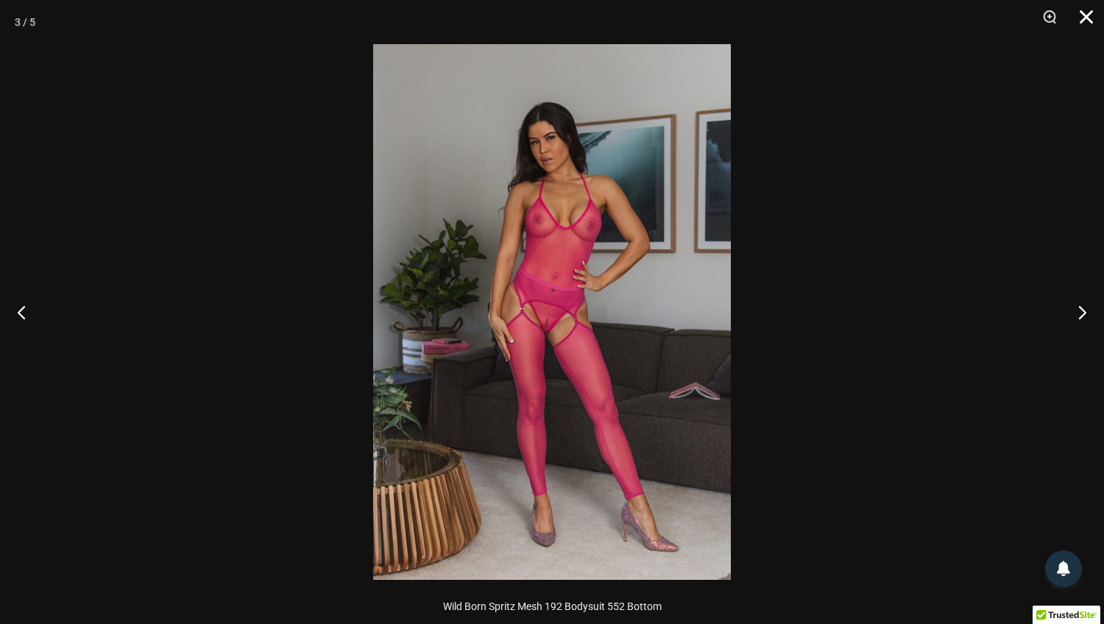
click at [1096, 21] on button "Close" at bounding box center [1081, 22] width 37 height 44
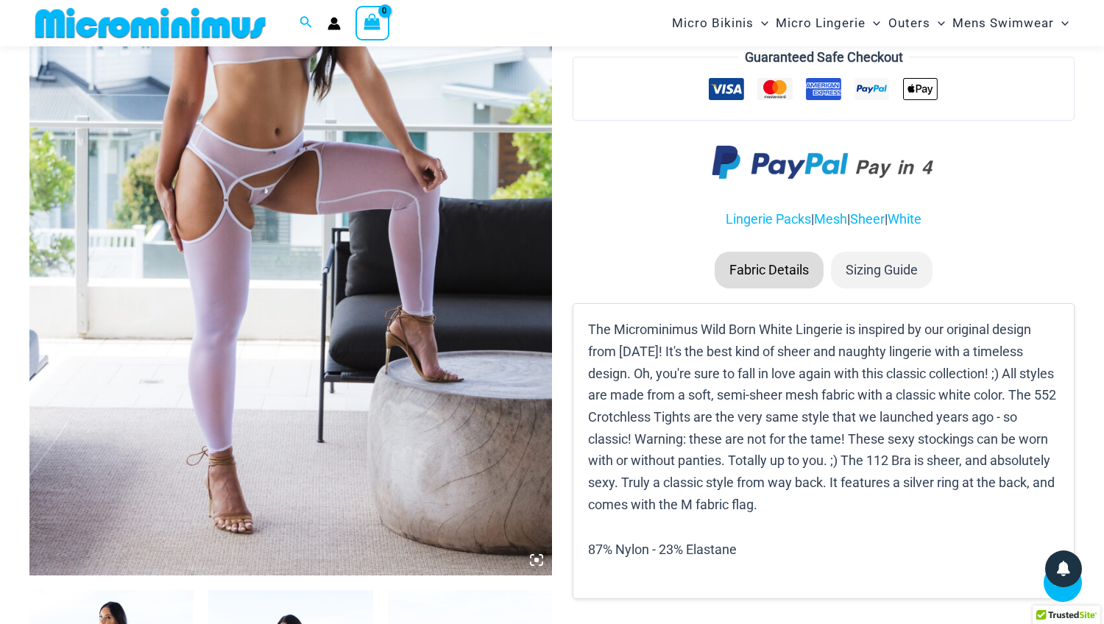
scroll to position [339, 0]
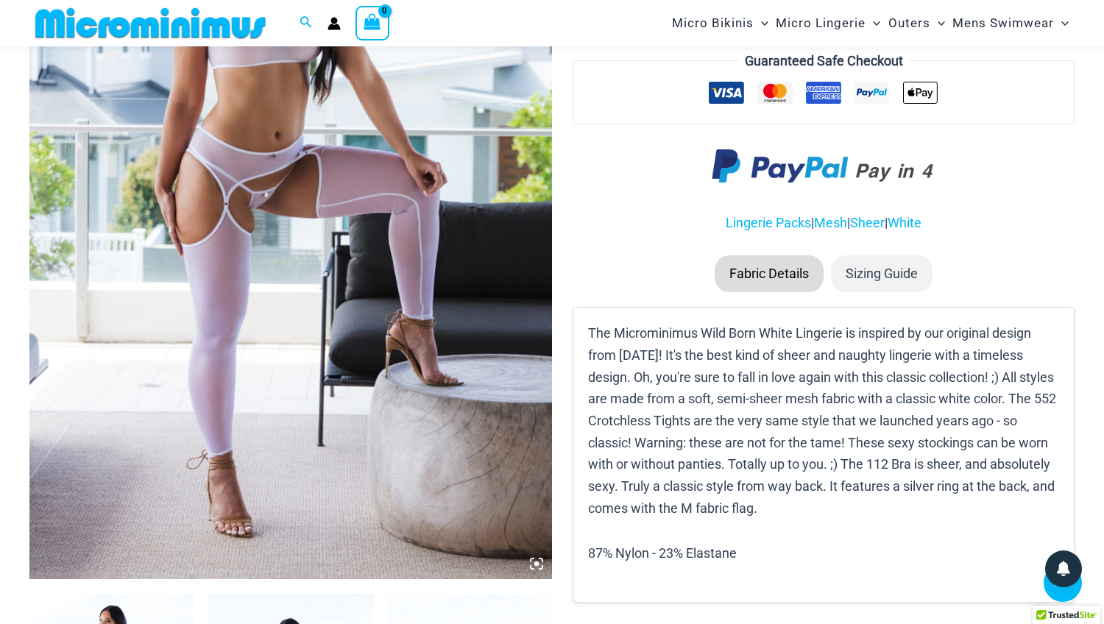
click at [288, 133] on img at bounding box center [290, 187] width 523 height 784
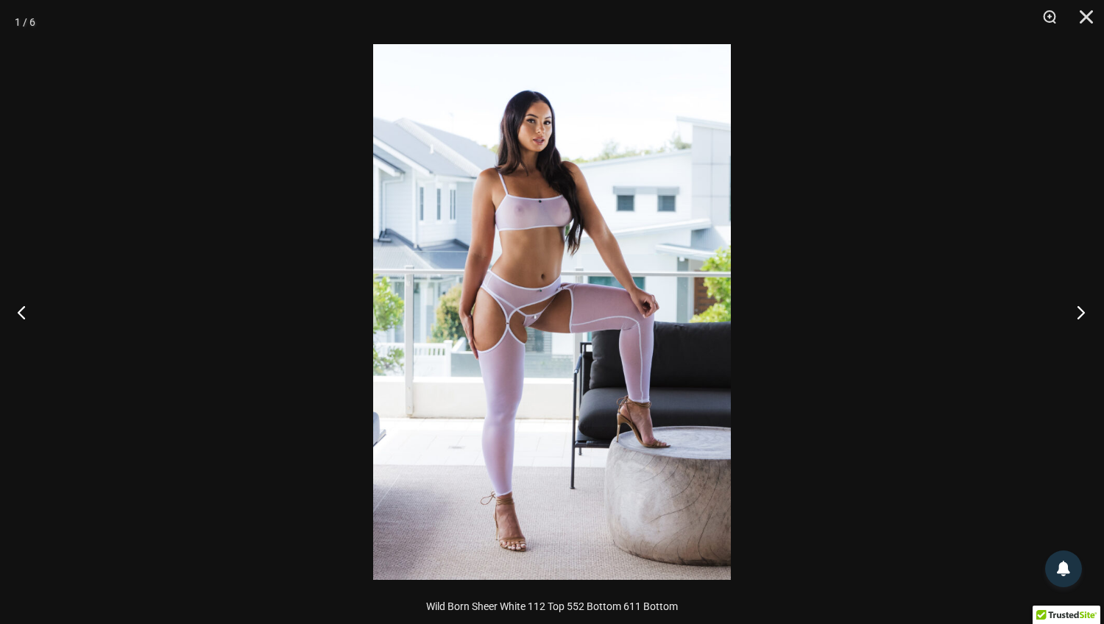
click at [1081, 312] on button "Next" at bounding box center [1076, 312] width 55 height 74
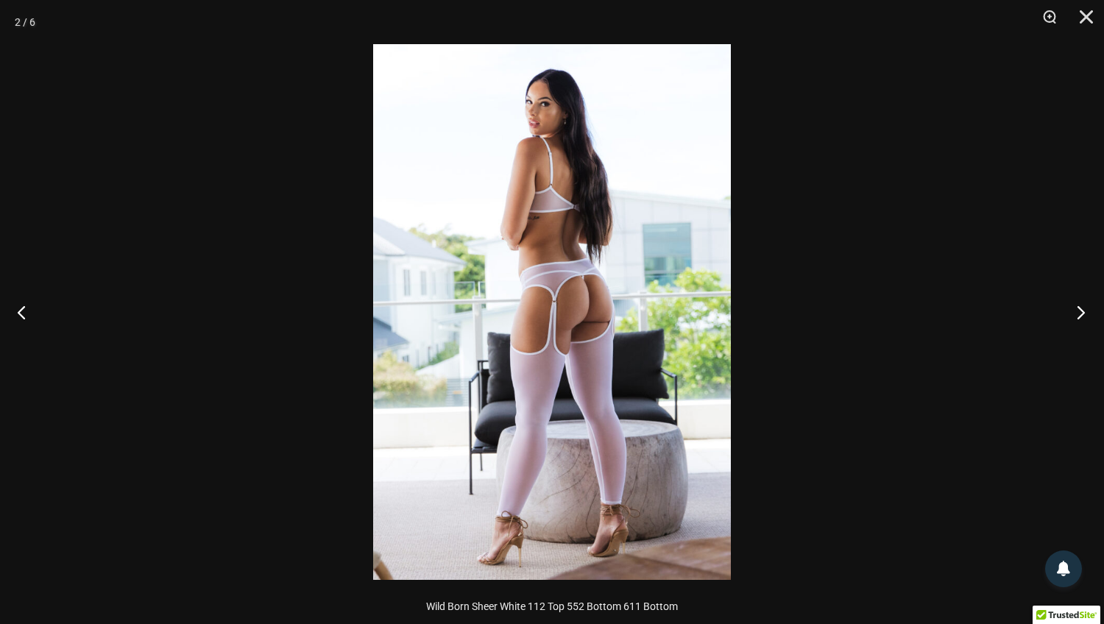
click at [1080, 312] on button "Next" at bounding box center [1076, 312] width 55 height 74
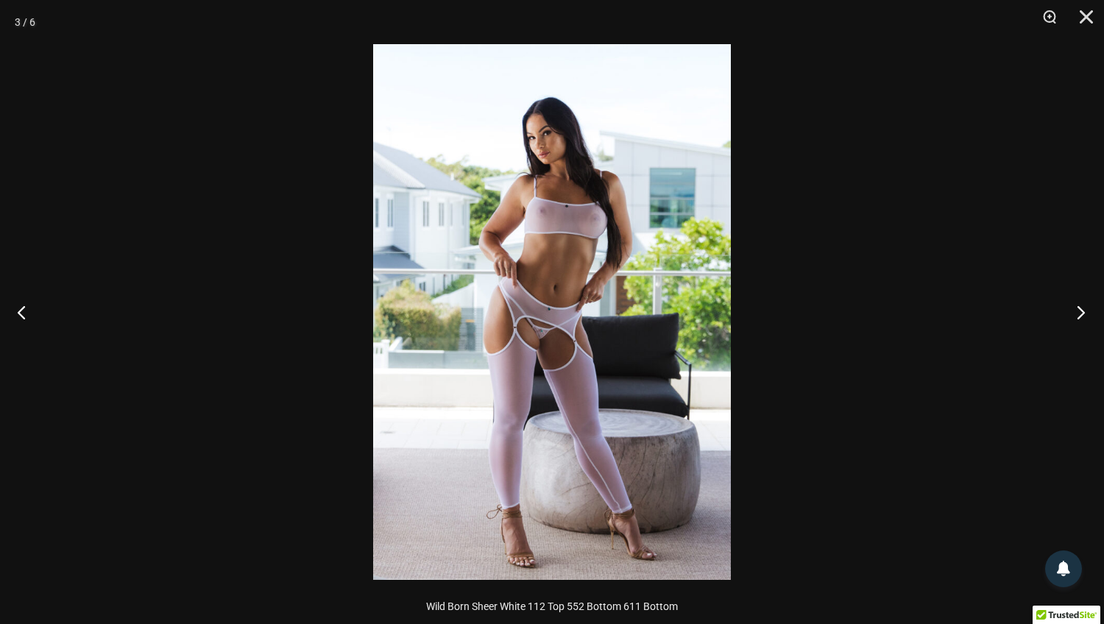
click at [1080, 311] on button "Next" at bounding box center [1076, 312] width 55 height 74
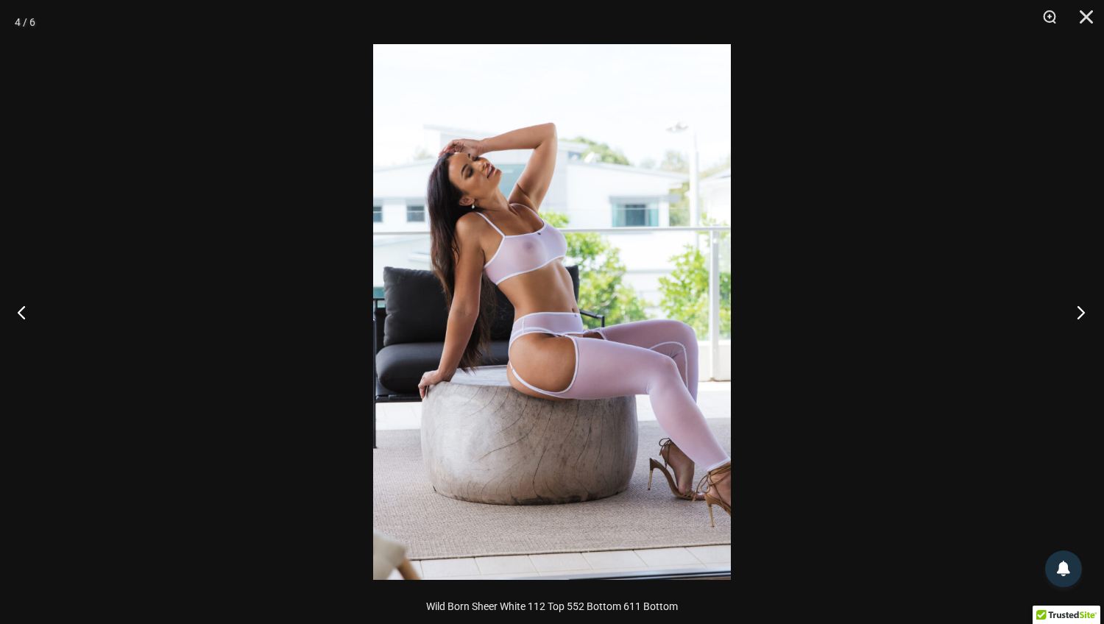
click at [1080, 311] on button "Next" at bounding box center [1076, 312] width 55 height 74
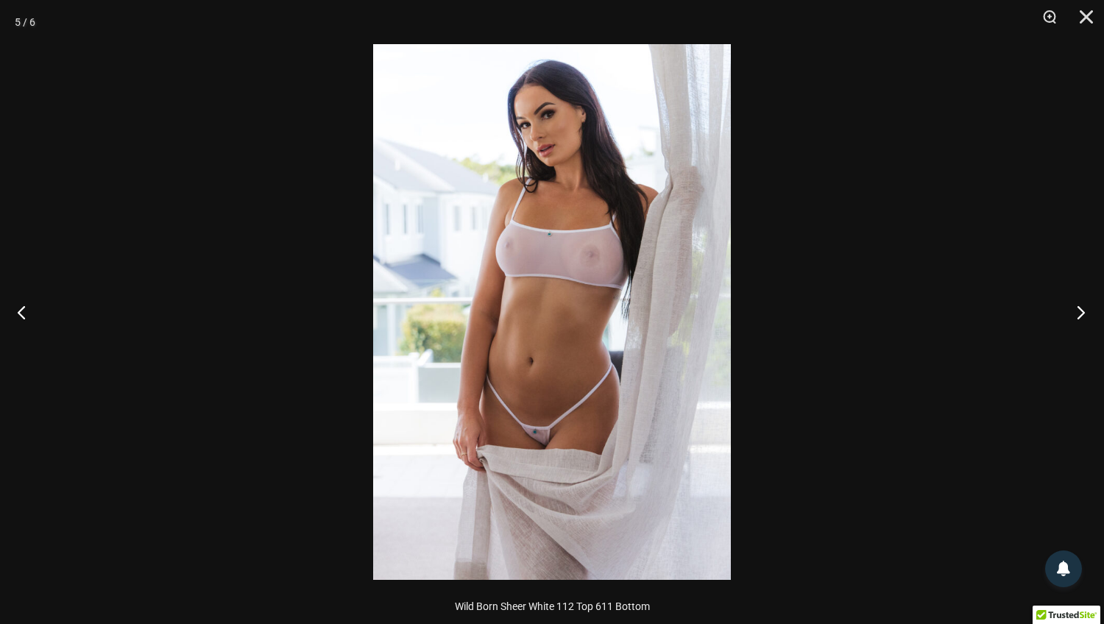
click at [1080, 311] on button "Next" at bounding box center [1076, 312] width 55 height 74
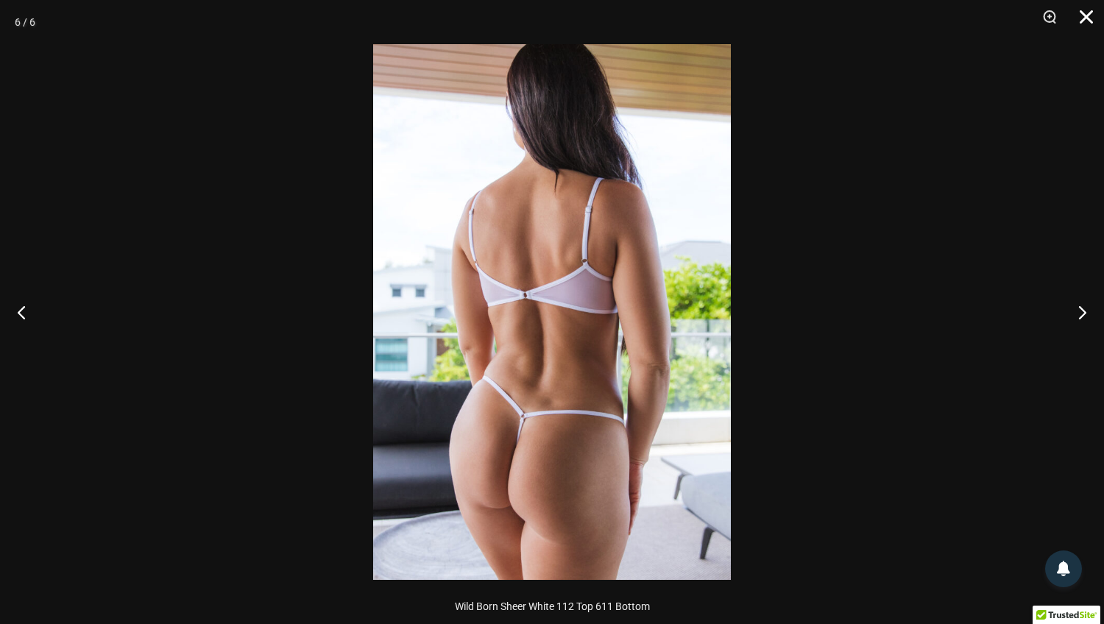
click at [1086, 24] on button "Close" at bounding box center [1081, 22] width 37 height 44
